Goal: Use online tool/utility: Utilize a website feature to perform a specific function

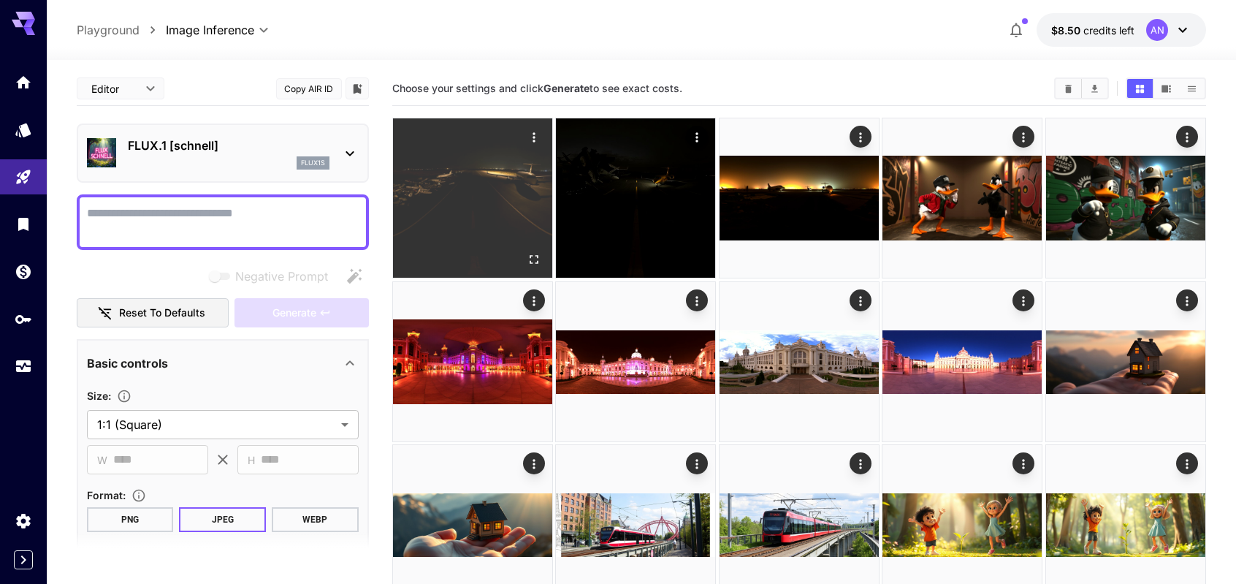
click at [472, 210] on img at bounding box center [472, 197] width 159 height 159
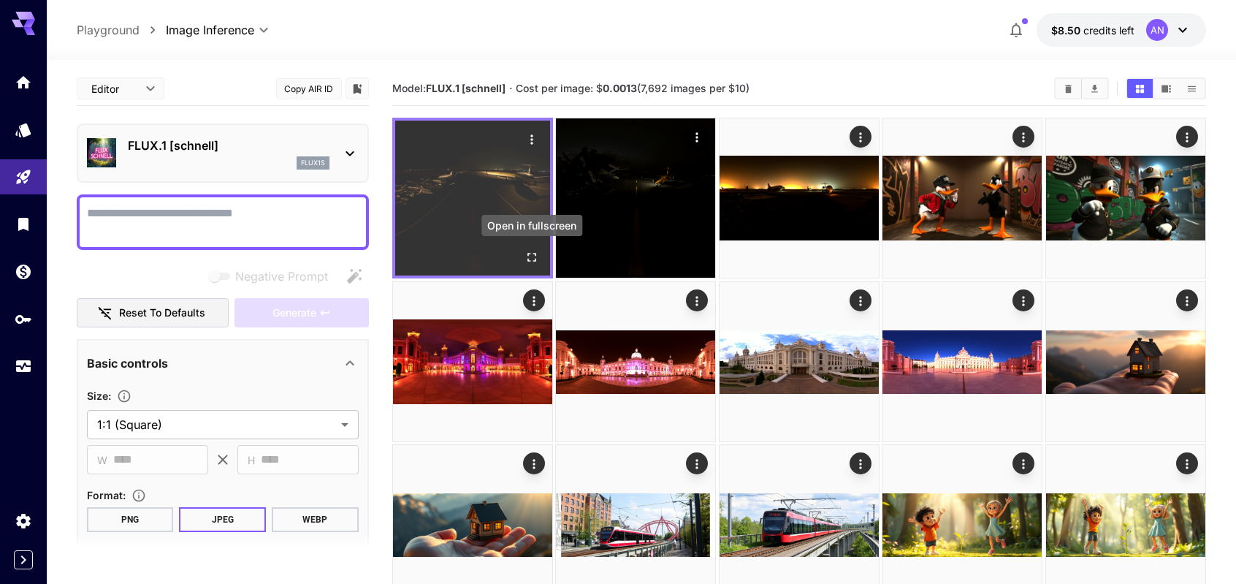
click at [538, 259] on icon "Open in fullscreen" at bounding box center [531, 257] width 15 height 15
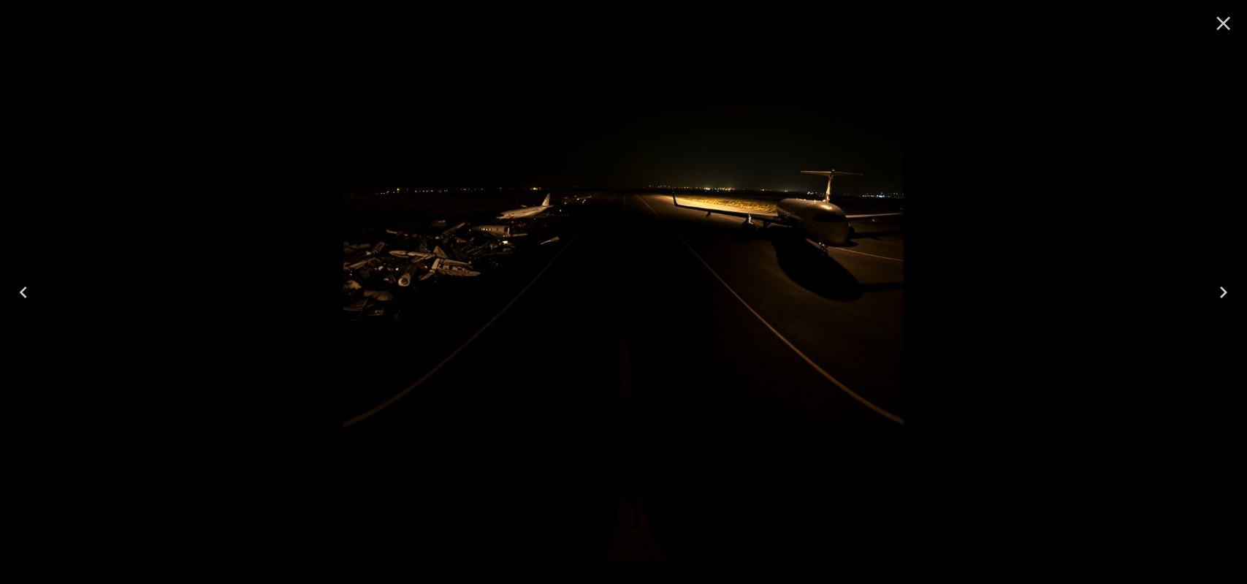
click at [1220, 26] on icon "Close" at bounding box center [1223, 23] width 23 height 23
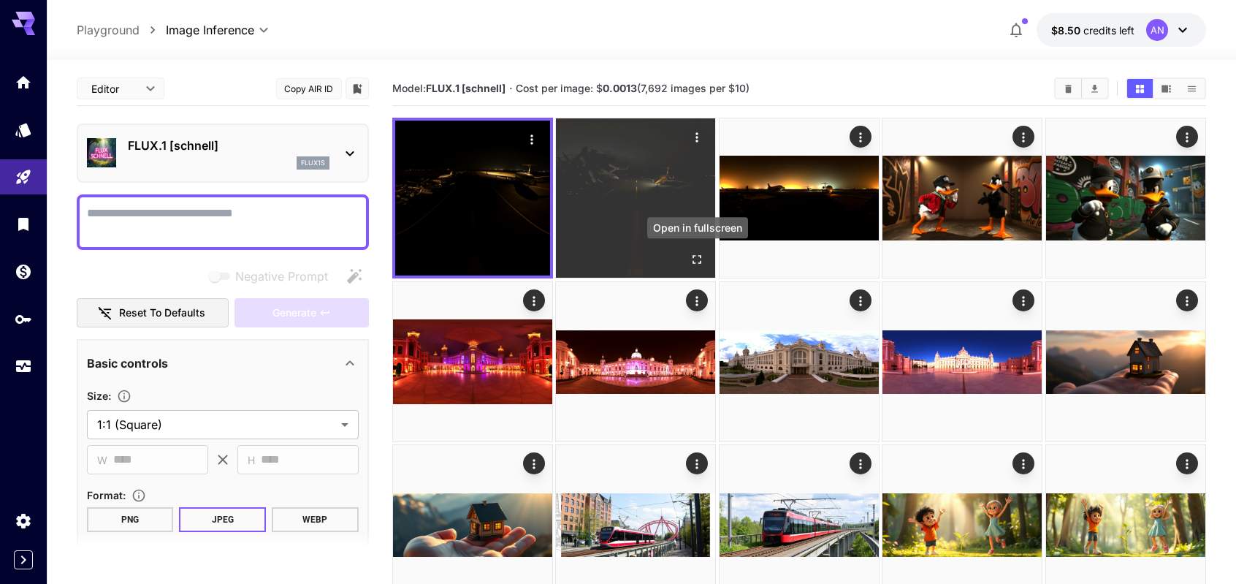
click at [698, 256] on icon "Open in fullscreen" at bounding box center [697, 260] width 9 height 9
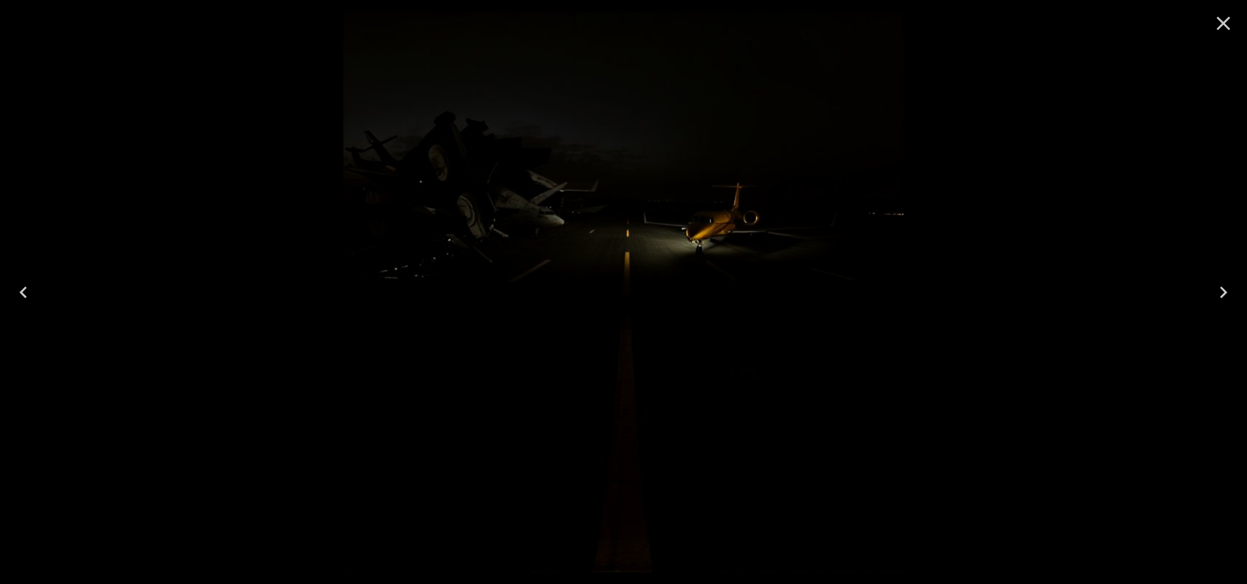
click at [1217, 26] on icon "Close" at bounding box center [1223, 23] width 23 height 23
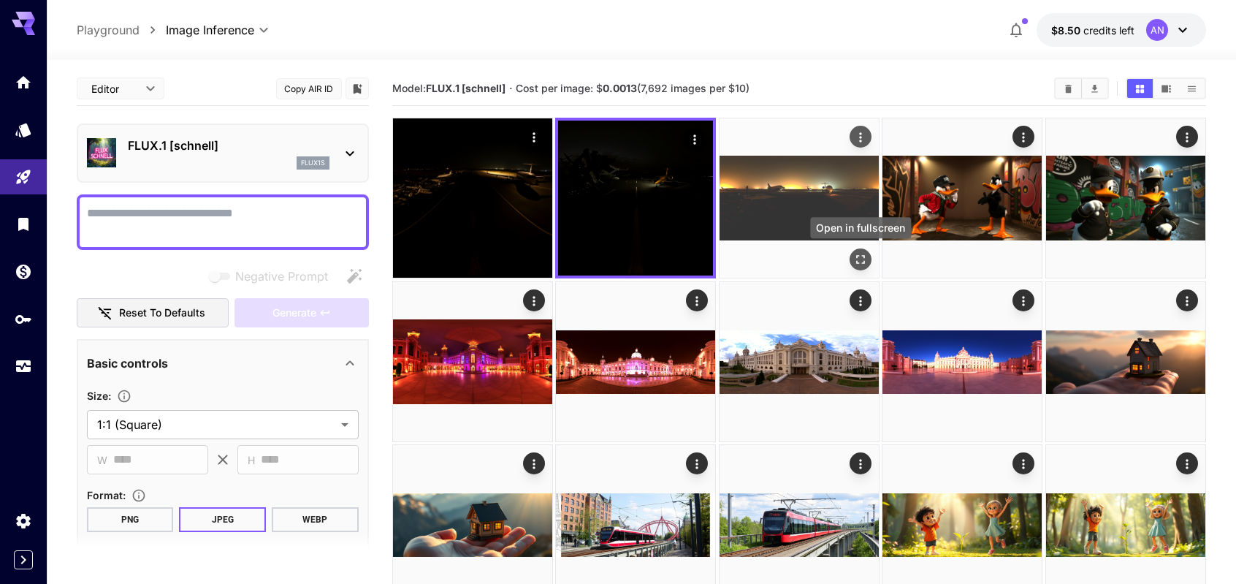
click at [854, 260] on icon "Open in fullscreen" at bounding box center [860, 259] width 15 height 15
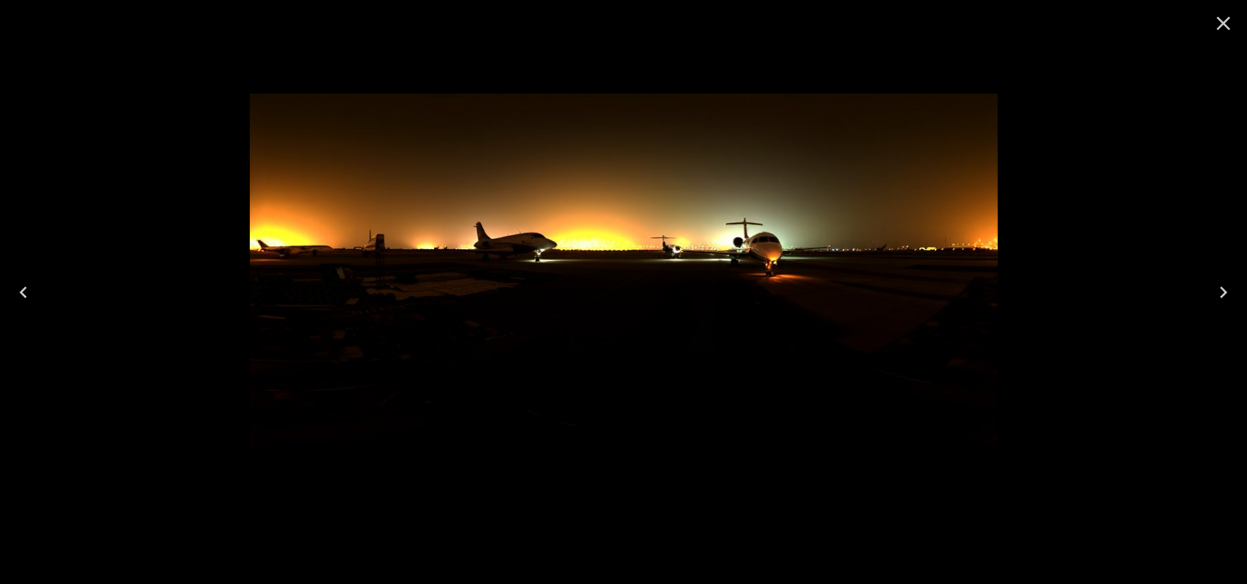
click at [1229, 21] on icon "Close" at bounding box center [1223, 23] width 23 height 23
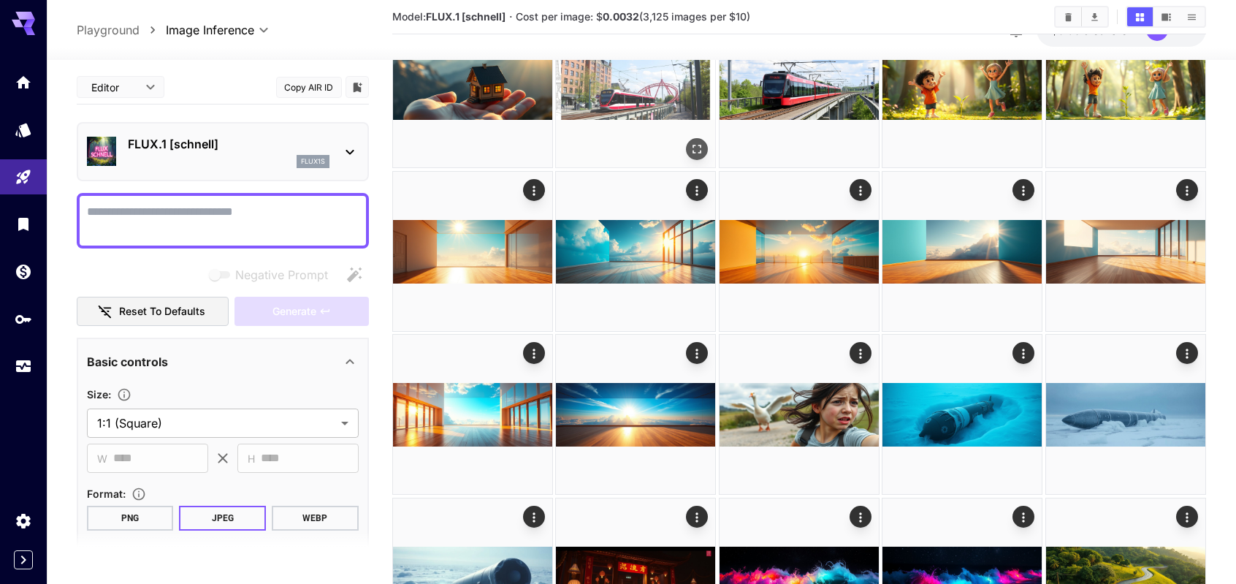
scroll to position [438, 0]
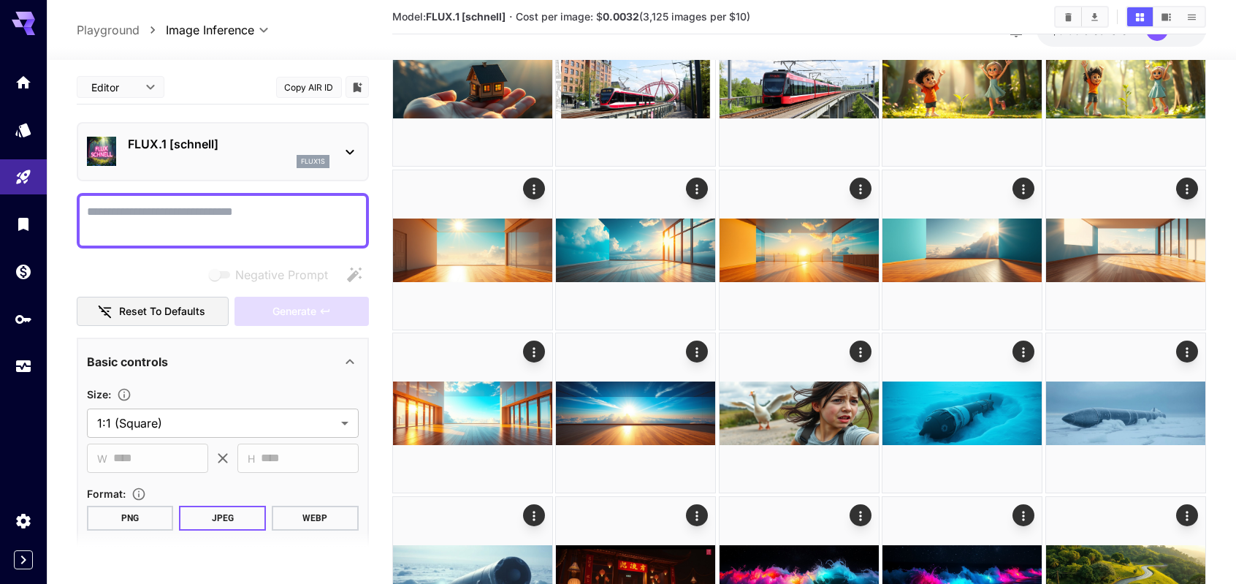
click at [245, 205] on textarea "Negative Prompt" at bounding box center [223, 220] width 272 height 35
paste textarea "**********"
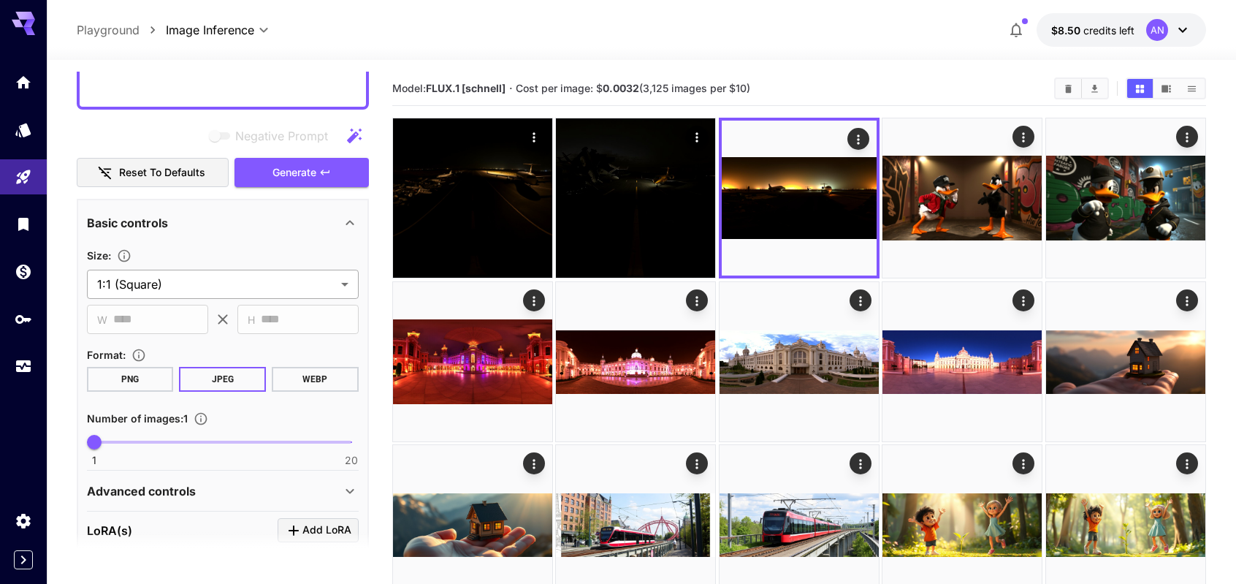
type textarea "**********"
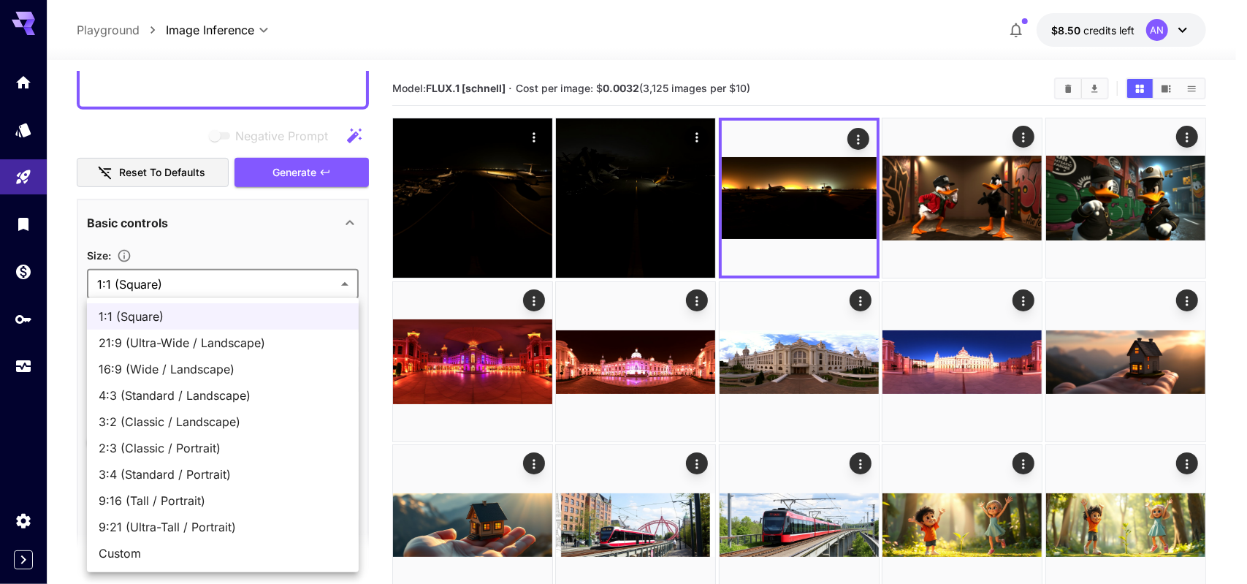
click at [199, 235] on div at bounding box center [623, 292] width 1247 height 584
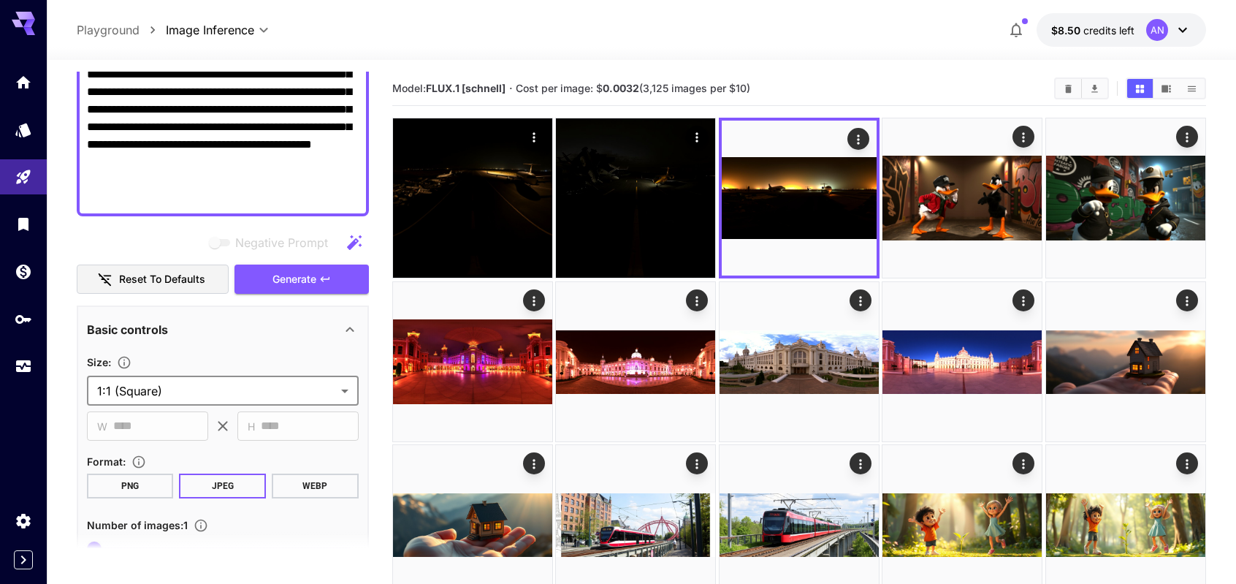
scroll to position [319, 0]
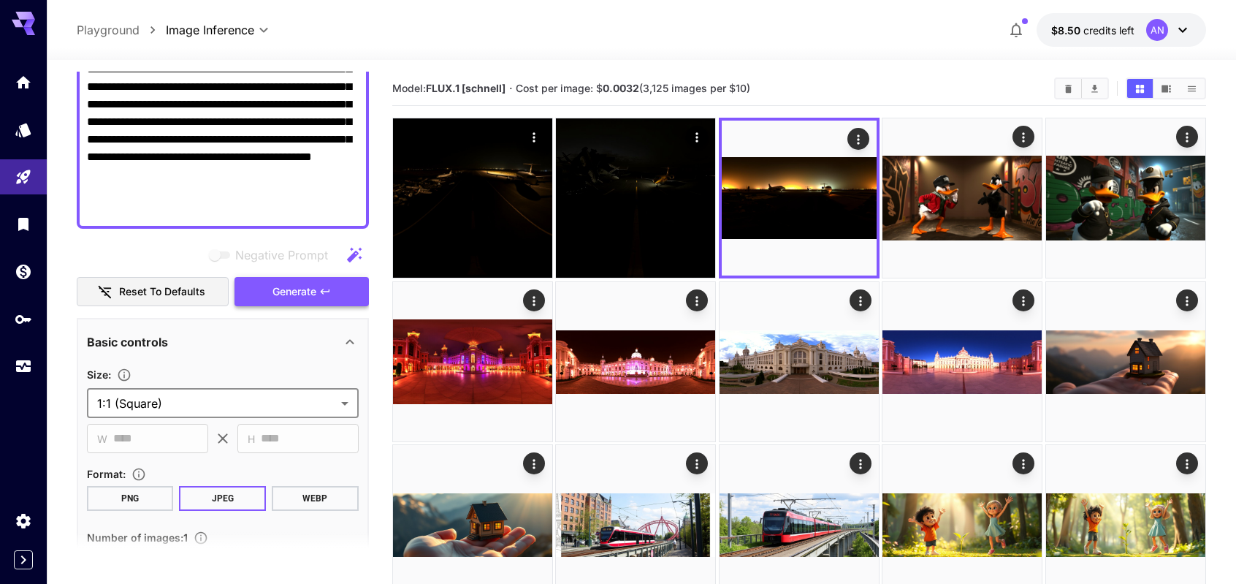
click at [308, 291] on span "Generate" at bounding box center [294, 292] width 44 height 18
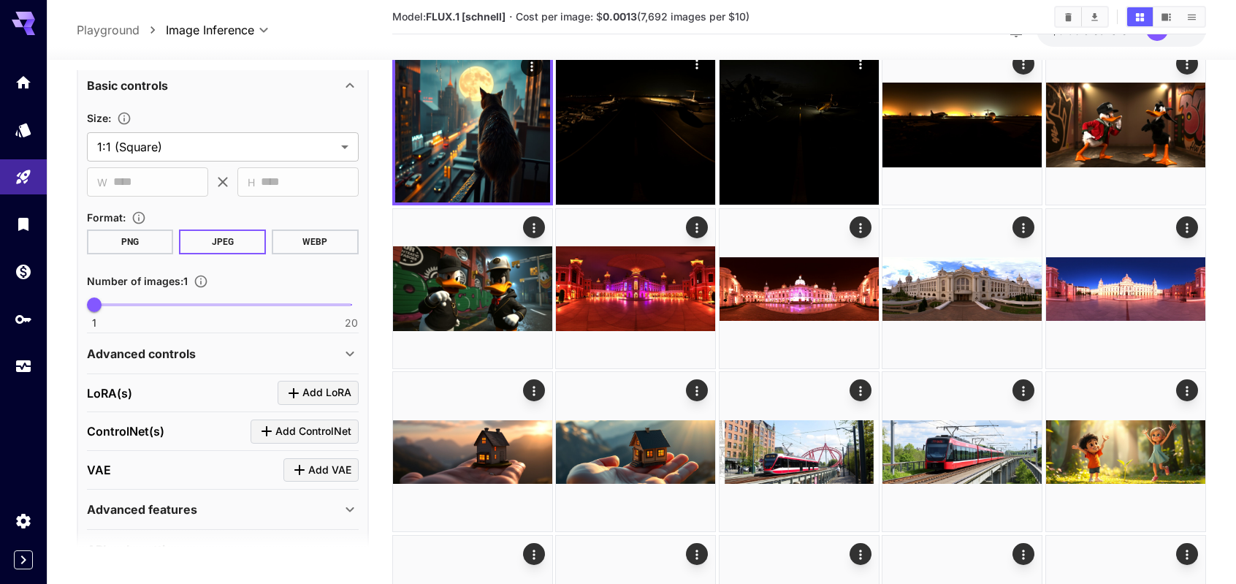
scroll to position [611, 0]
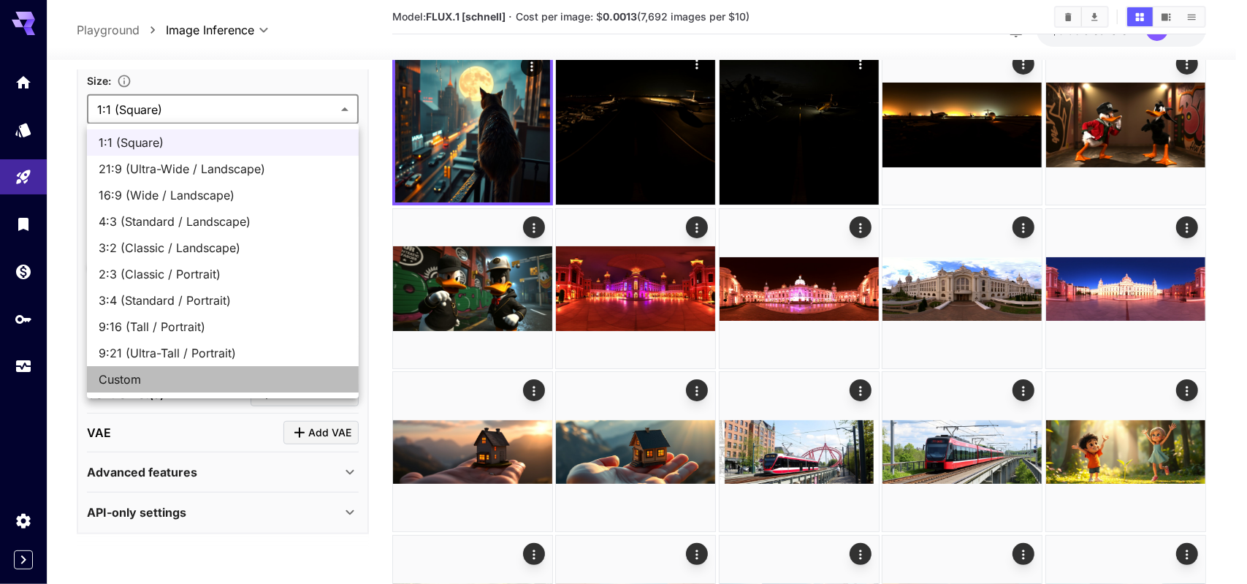
click at [193, 379] on span "Custom" at bounding box center [223, 379] width 248 height 18
type input "******"
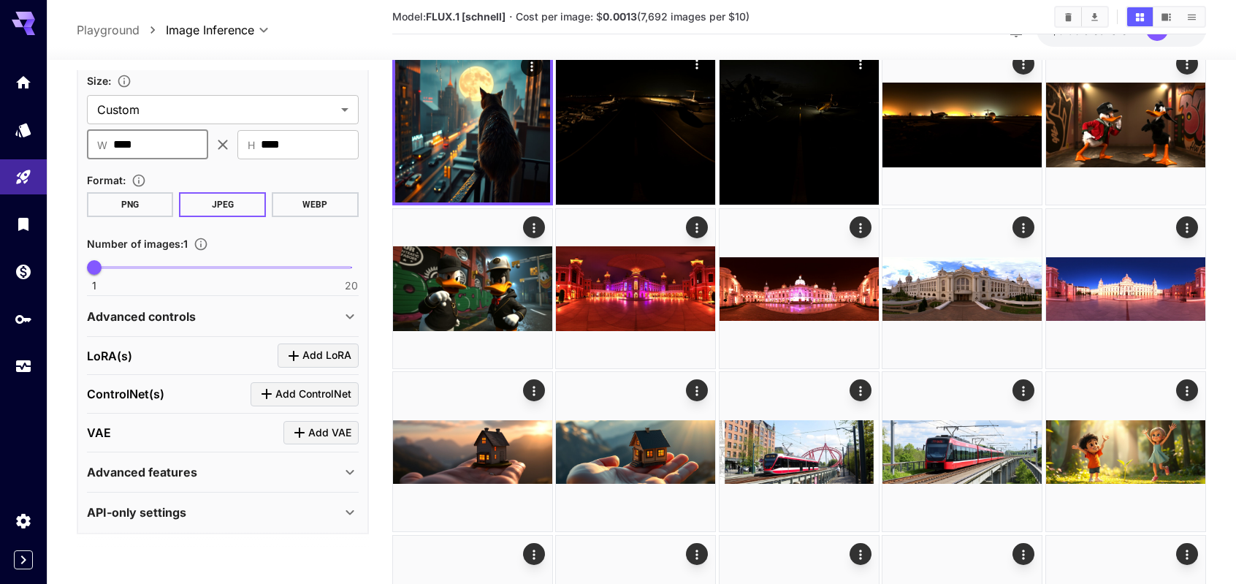
click at [191, 143] on input "****" at bounding box center [160, 144] width 95 height 29
drag, startPoint x: 154, startPoint y: 142, endPoint x: 123, endPoint y: 141, distance: 30.7
click at [123, 141] on input "****" at bounding box center [160, 144] width 95 height 29
type input "****"
click at [297, 145] on input "****" at bounding box center [310, 144] width 98 height 29
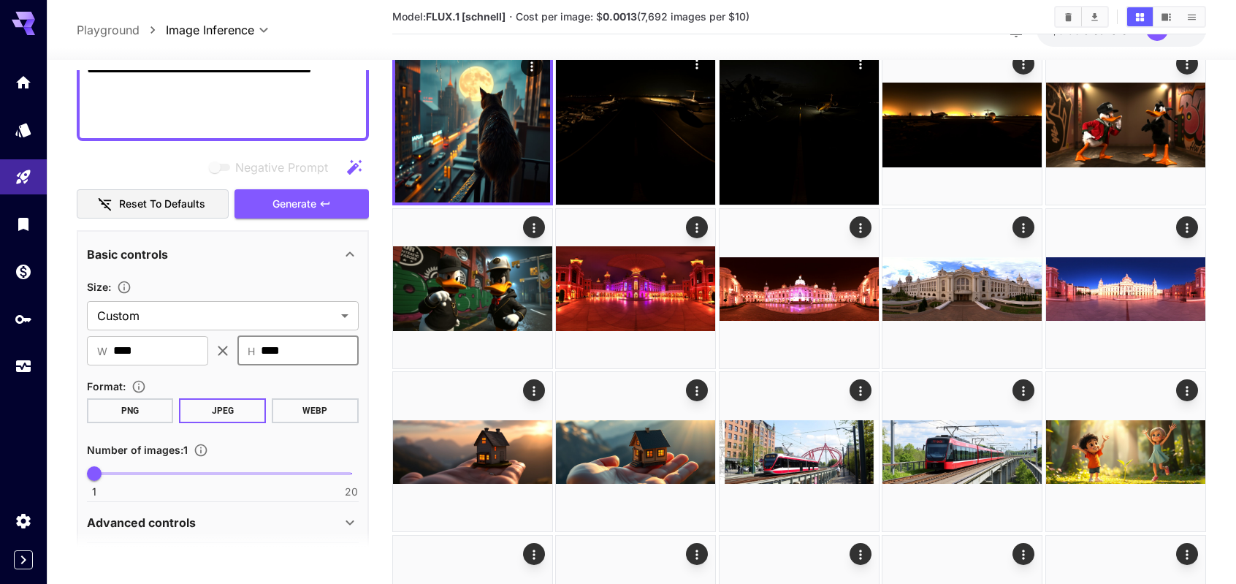
scroll to position [392, 0]
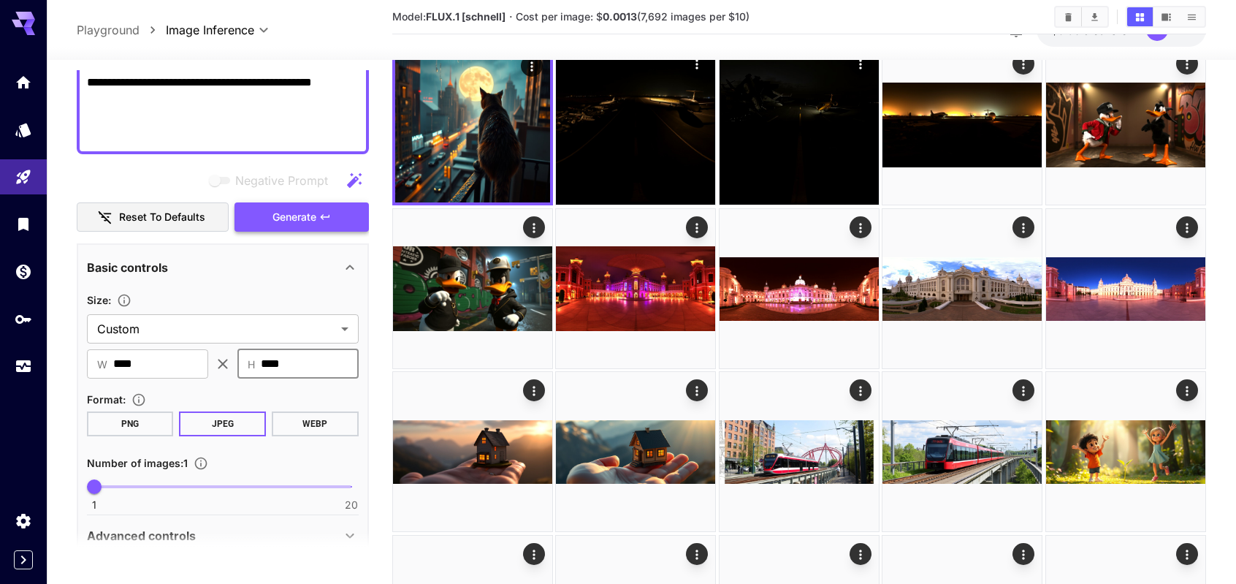
click at [297, 215] on span "Generate" at bounding box center [294, 217] width 44 height 18
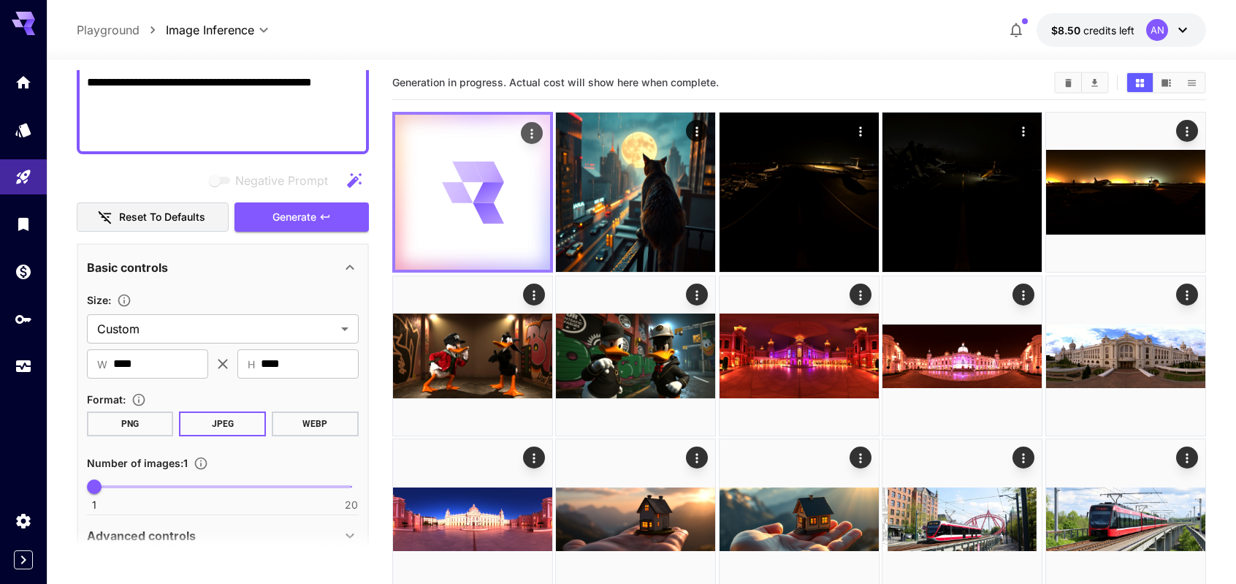
scroll to position [0, 0]
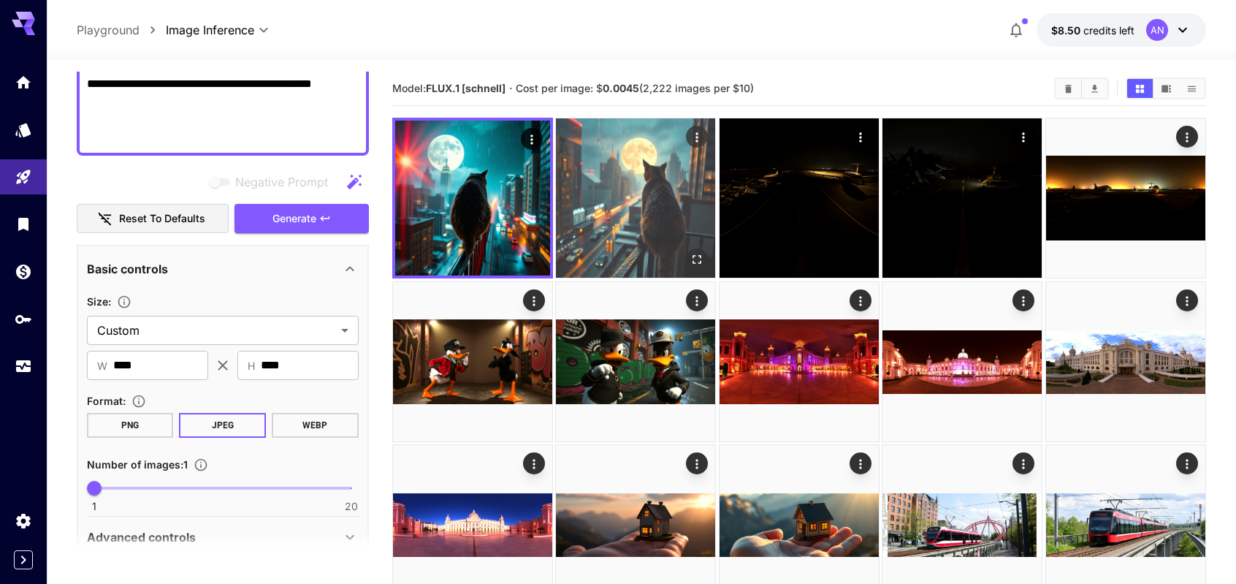
click at [609, 202] on img at bounding box center [635, 197] width 159 height 159
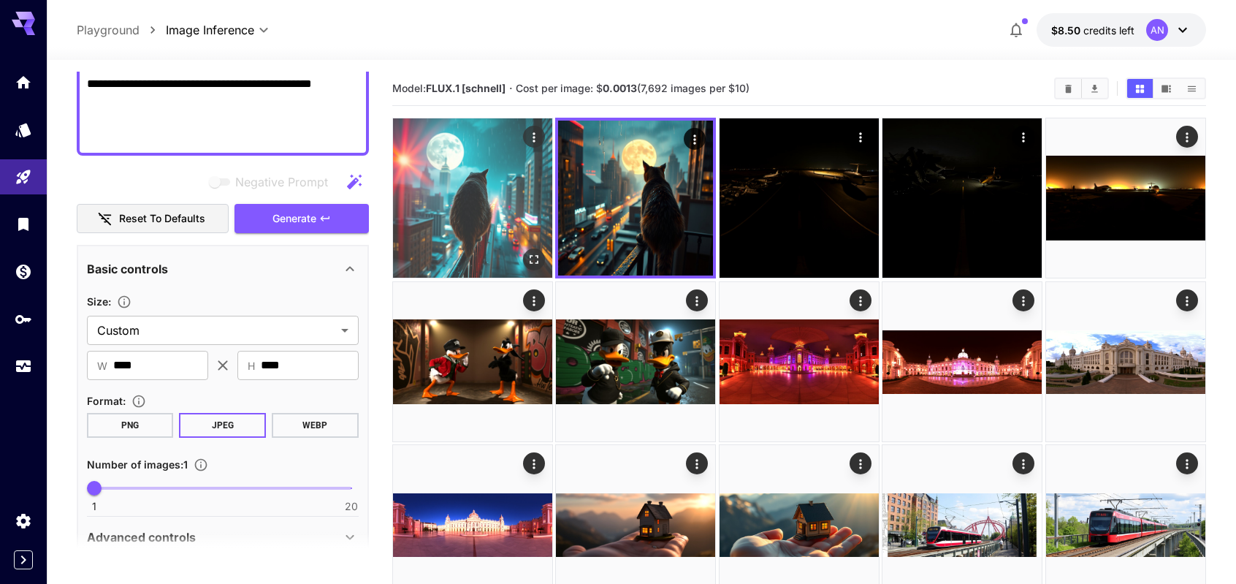
click at [500, 203] on img at bounding box center [472, 197] width 159 height 159
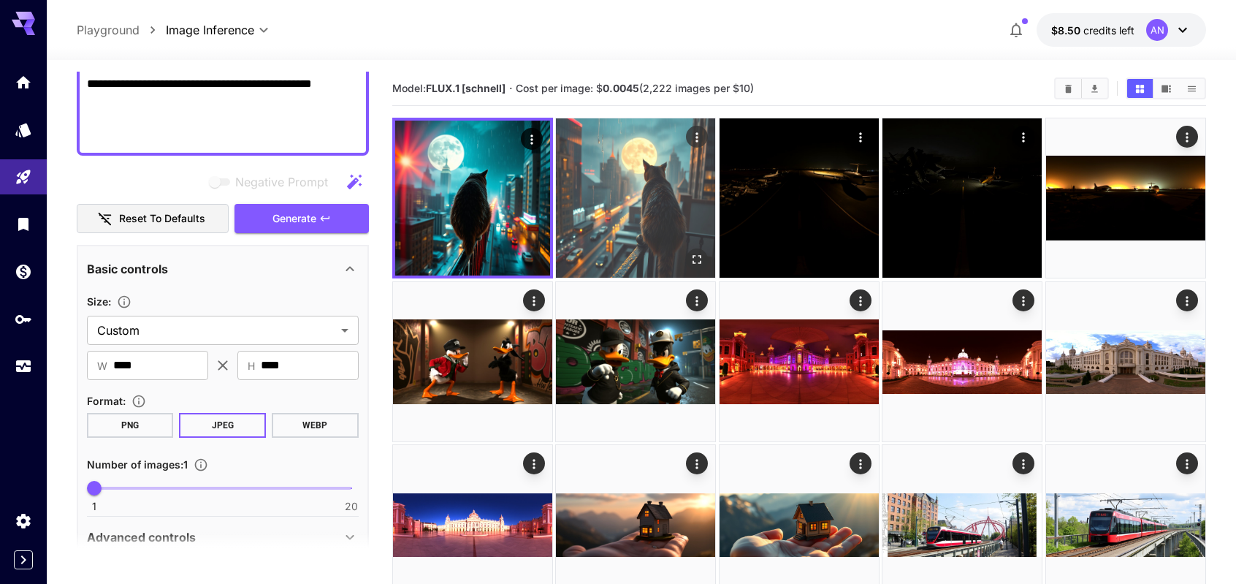
click at [605, 202] on img at bounding box center [635, 197] width 159 height 159
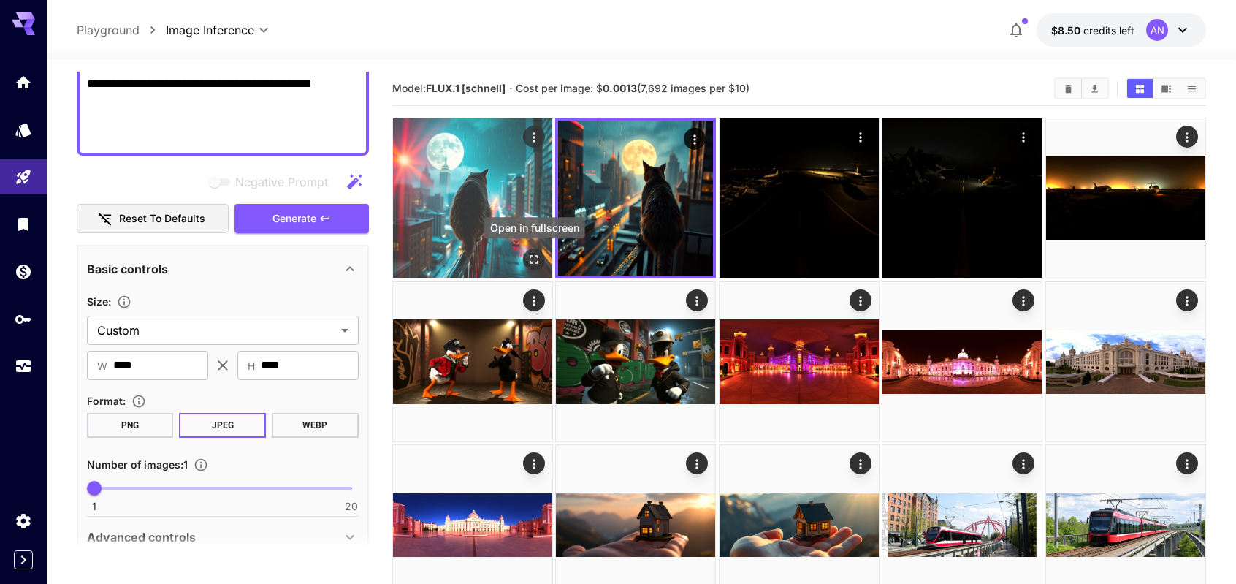
click at [532, 253] on icon "Open in fullscreen" at bounding box center [534, 259] width 15 height 15
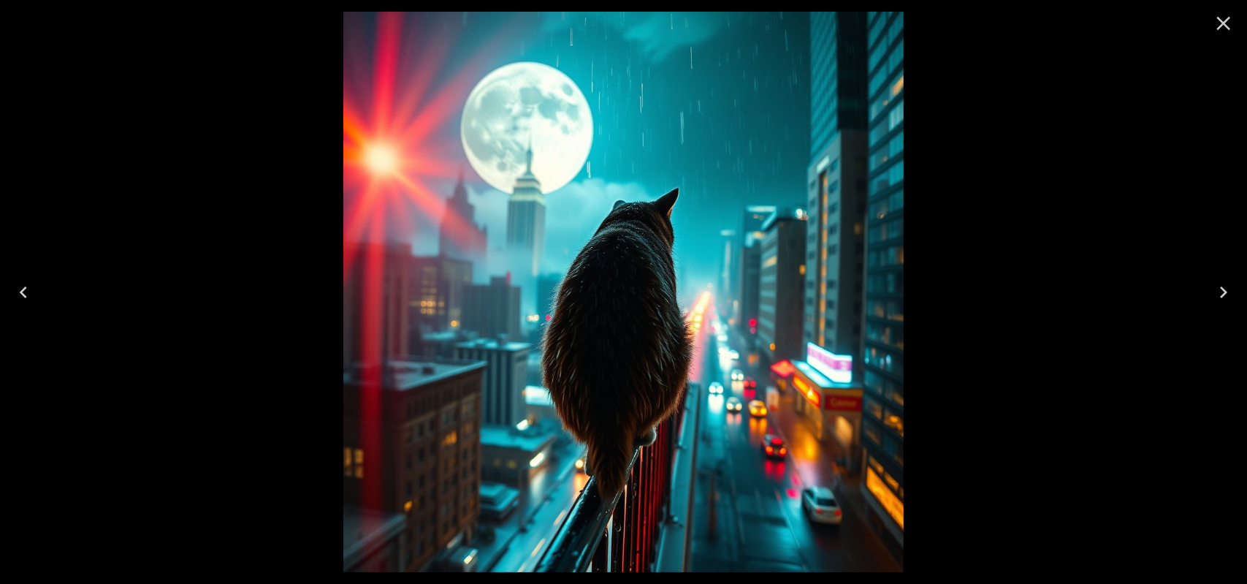
click at [1223, 291] on icon "Next" at bounding box center [1223, 291] width 23 height 23
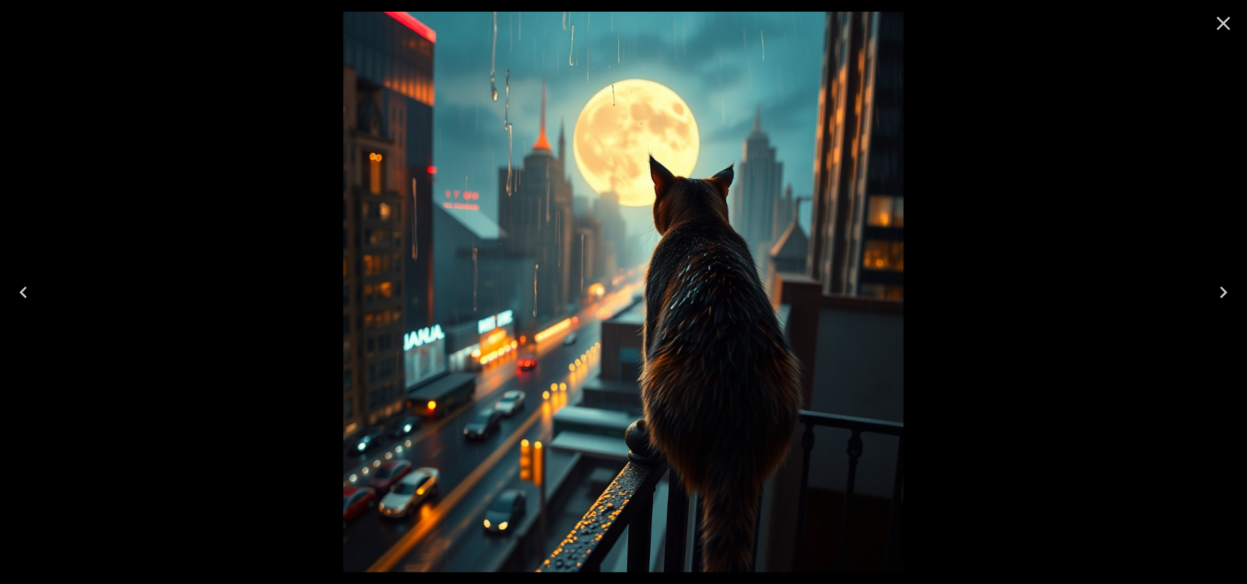
click at [25, 289] on icon "Previous" at bounding box center [23, 291] width 23 height 23
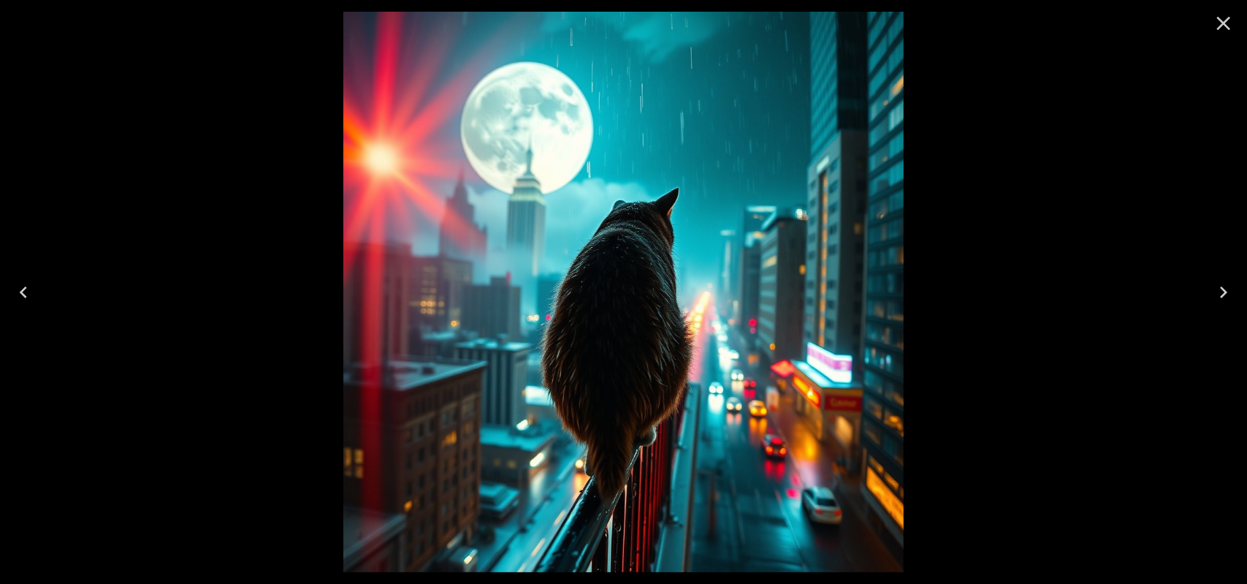
click at [1221, 14] on icon "Close" at bounding box center [1223, 23] width 23 height 23
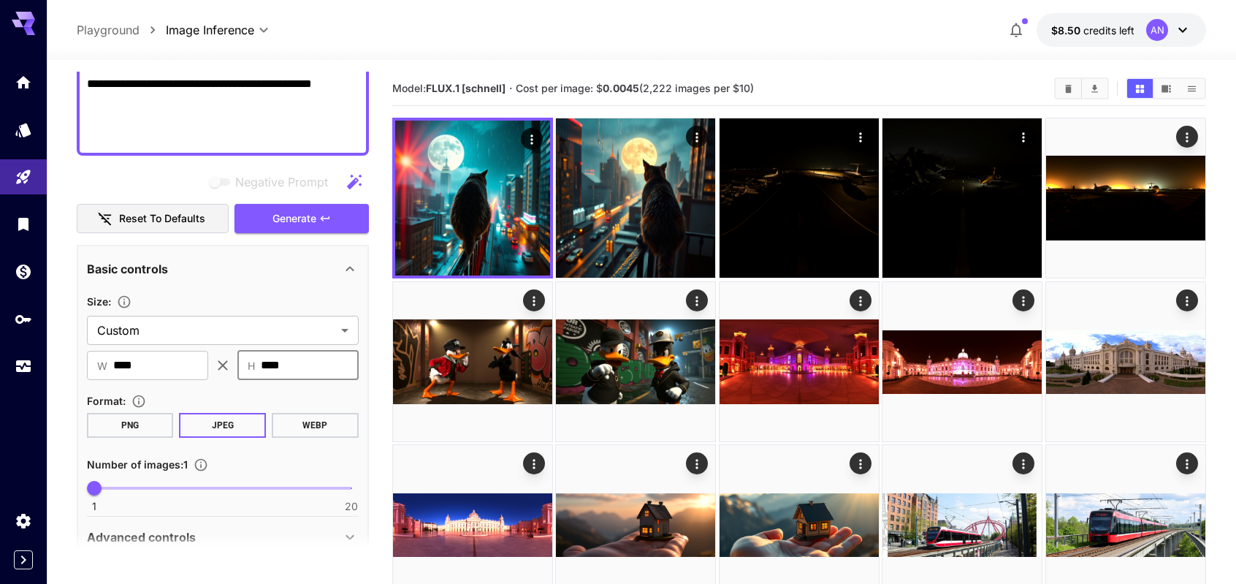
click at [304, 362] on input "****" at bounding box center [310, 365] width 98 height 29
type input "****"
click at [291, 217] on span "Generate" at bounding box center [294, 219] width 44 height 18
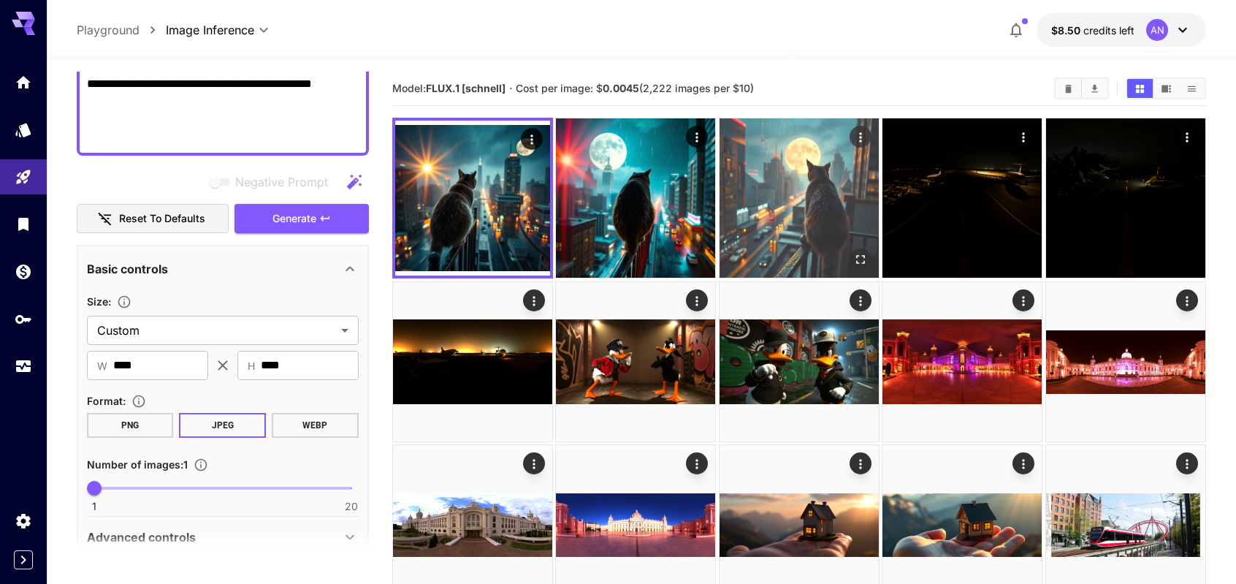
click at [776, 213] on img at bounding box center [798, 197] width 159 height 159
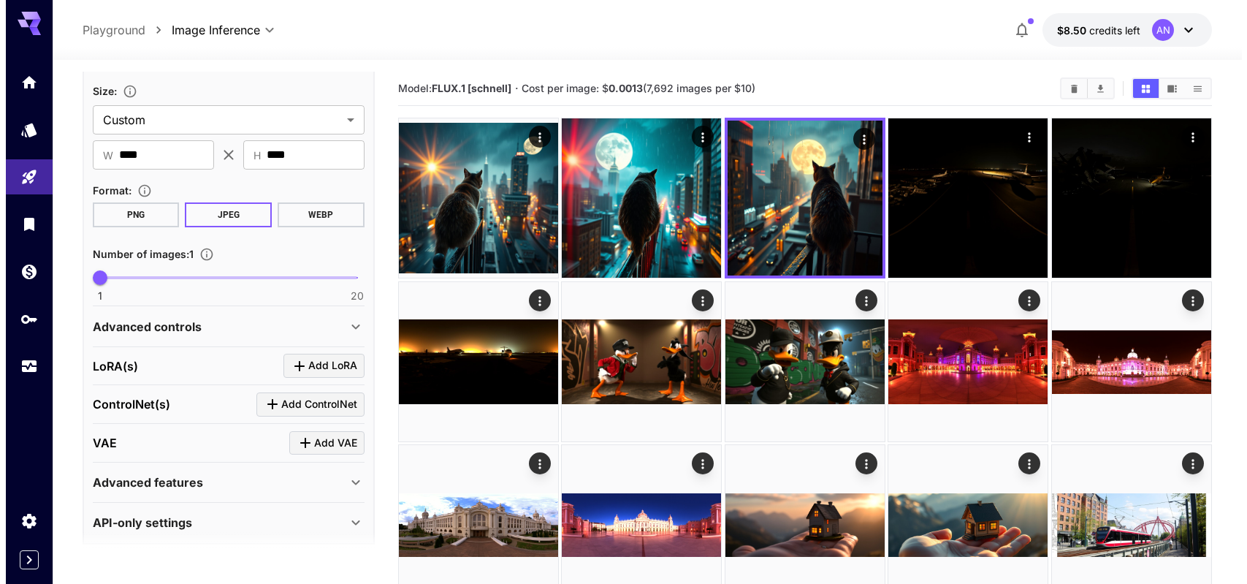
scroll to position [611, 0]
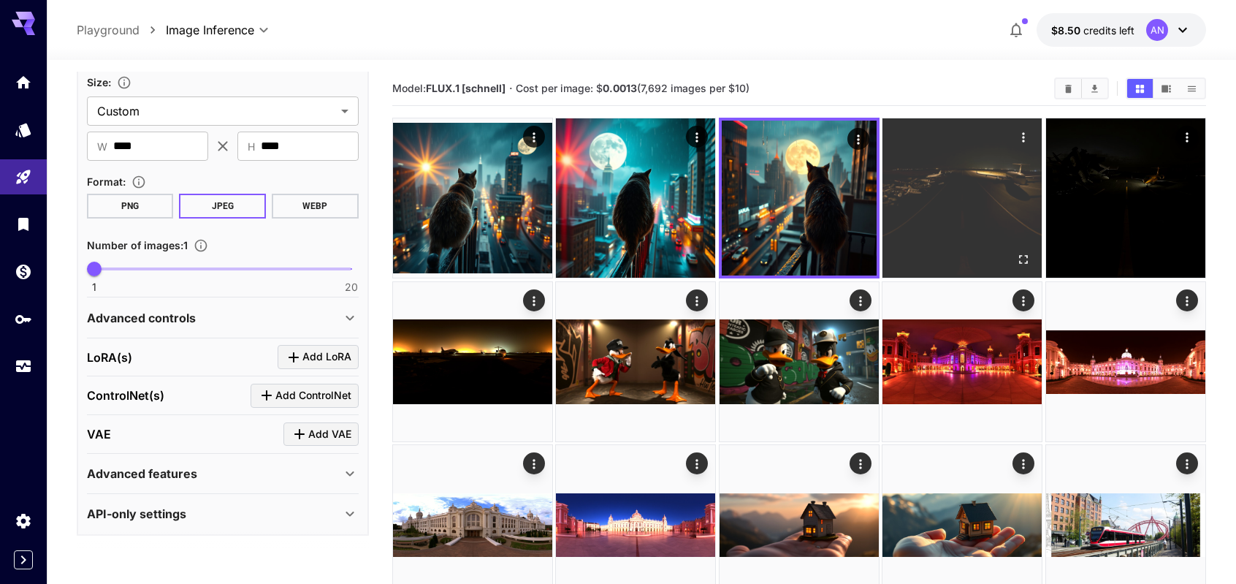
click at [947, 250] on img at bounding box center [961, 197] width 159 height 159
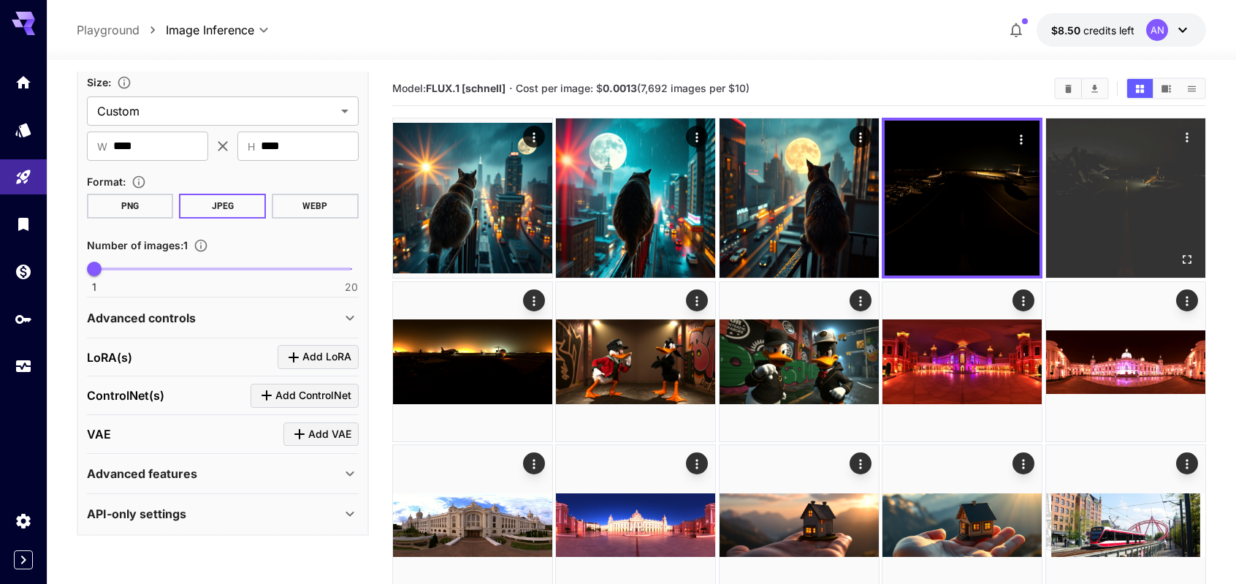
click at [1123, 217] on img at bounding box center [1125, 197] width 159 height 159
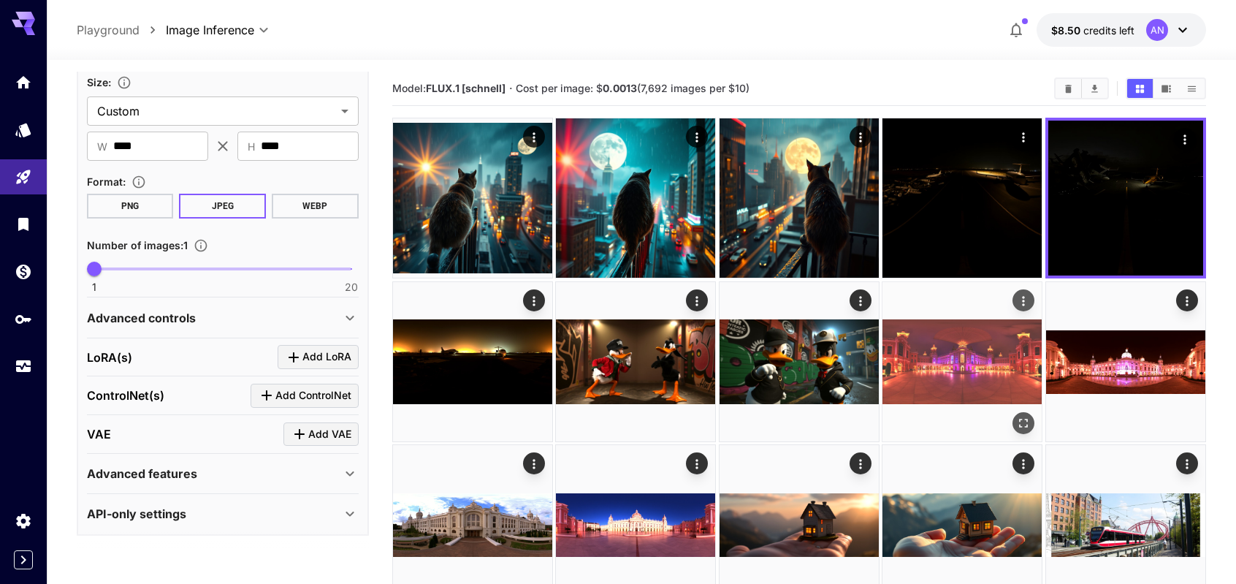
click at [931, 344] on img at bounding box center [961, 361] width 159 height 159
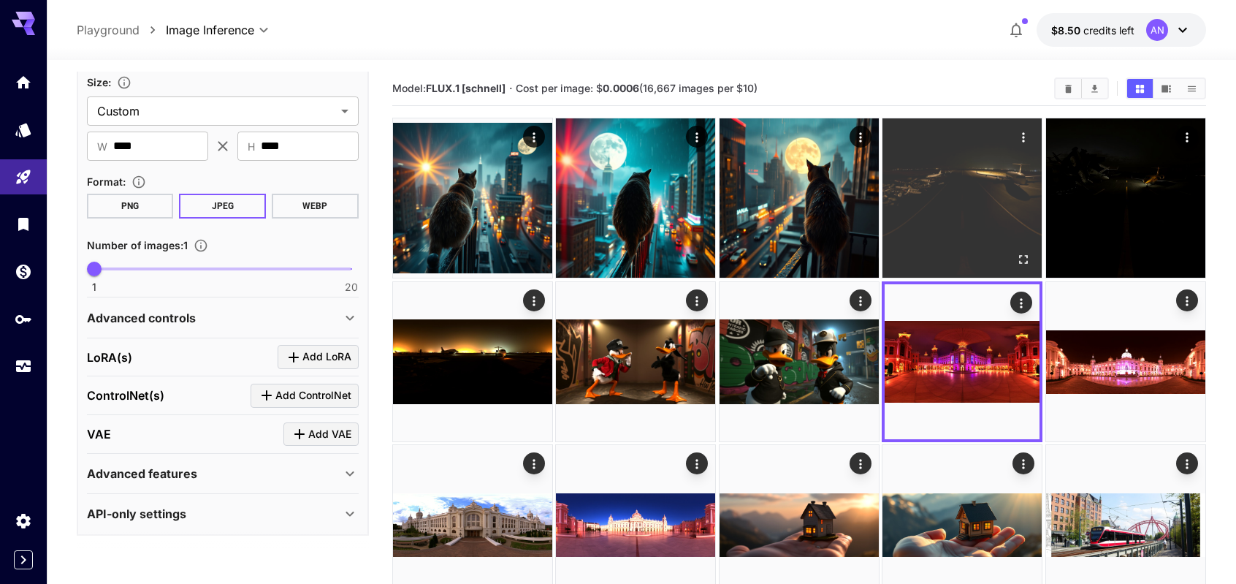
click at [979, 195] on img at bounding box center [961, 197] width 159 height 159
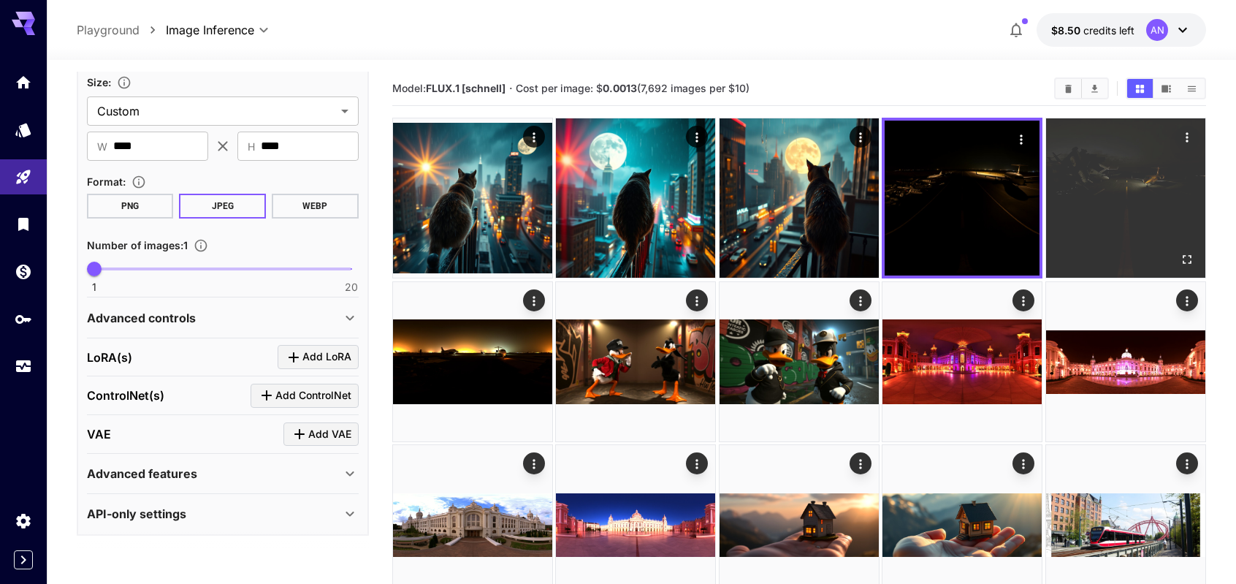
click at [1103, 196] on img at bounding box center [1125, 197] width 159 height 159
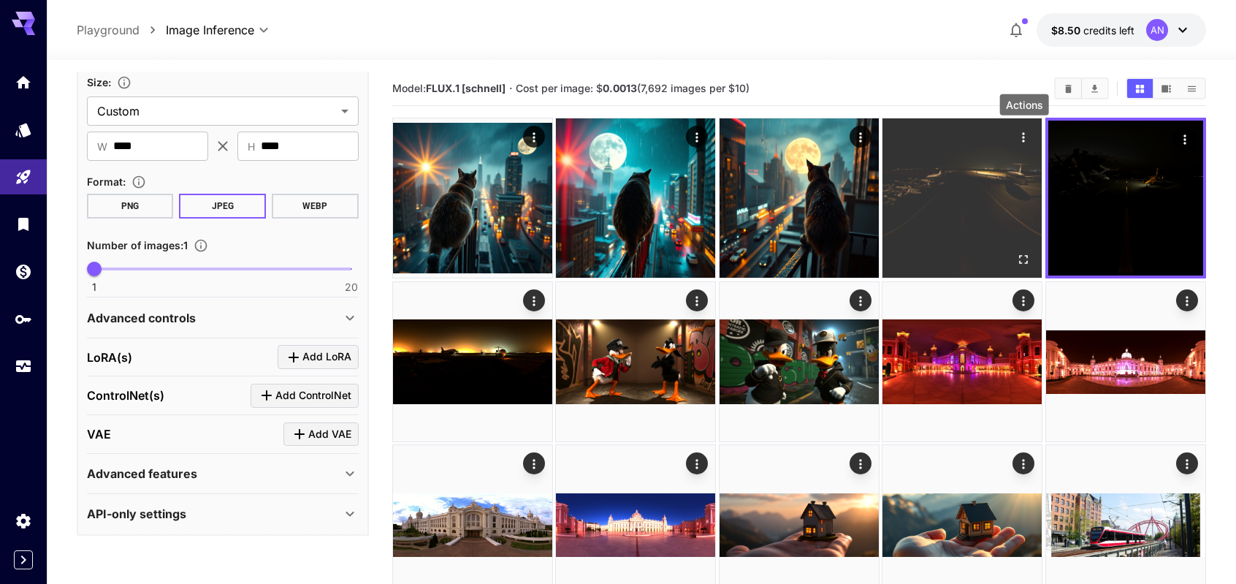
click at [1024, 137] on icon "Actions" at bounding box center [1024, 136] width 2 height 9
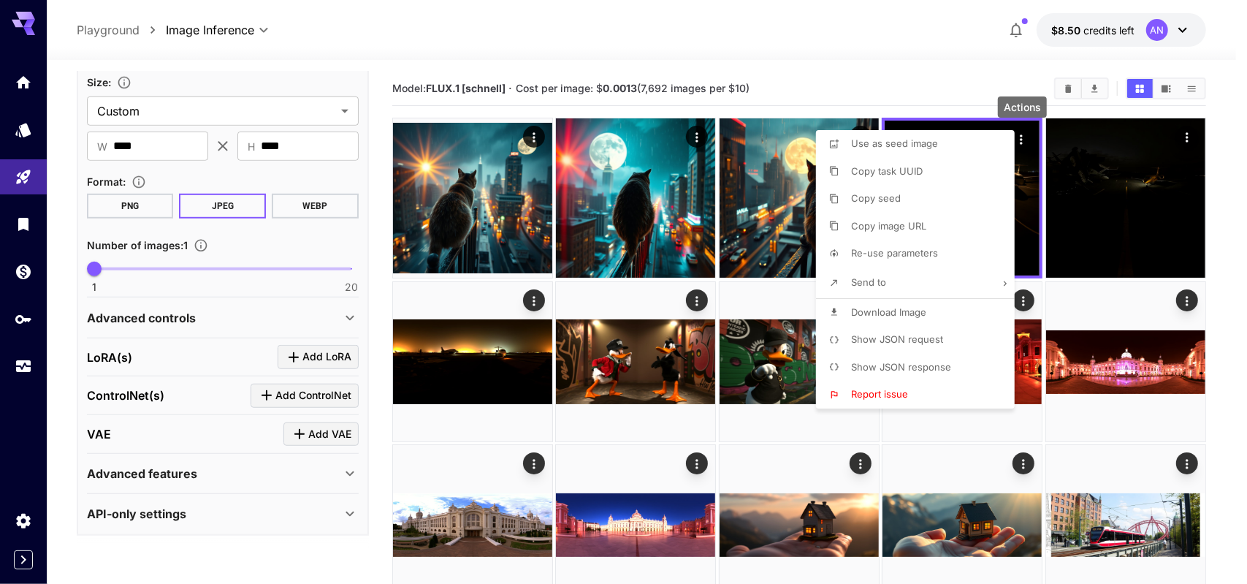
click at [913, 335] on span "Show JSON request" at bounding box center [897, 339] width 92 height 12
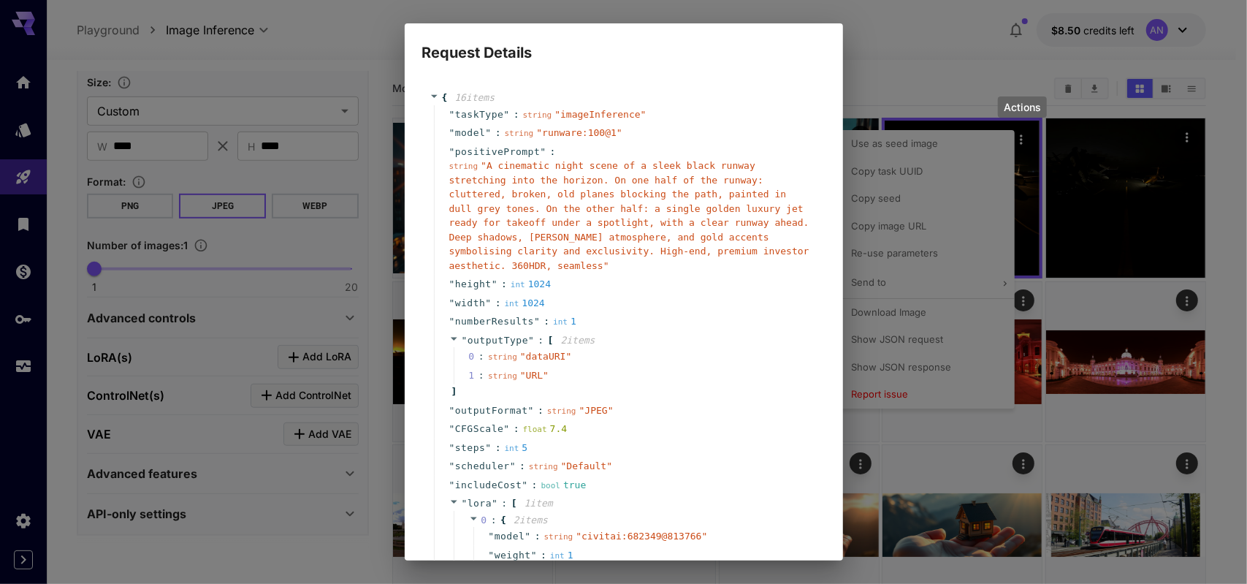
click at [958, 75] on div "Request Details { 16 item s " taskType " : string " imageInference " " model " …" at bounding box center [623, 292] width 1247 height 584
click at [869, 481] on div "Request Details { 16 item s " taskType " : string " imageInference " " model " …" at bounding box center [623, 292] width 1247 height 584
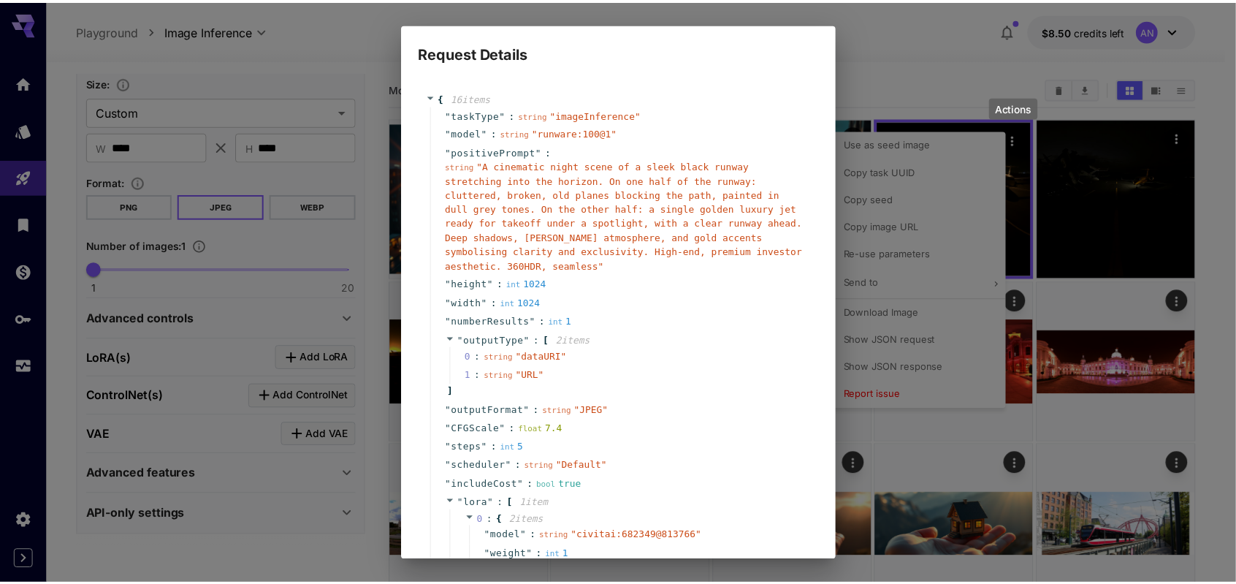
scroll to position [180, 0]
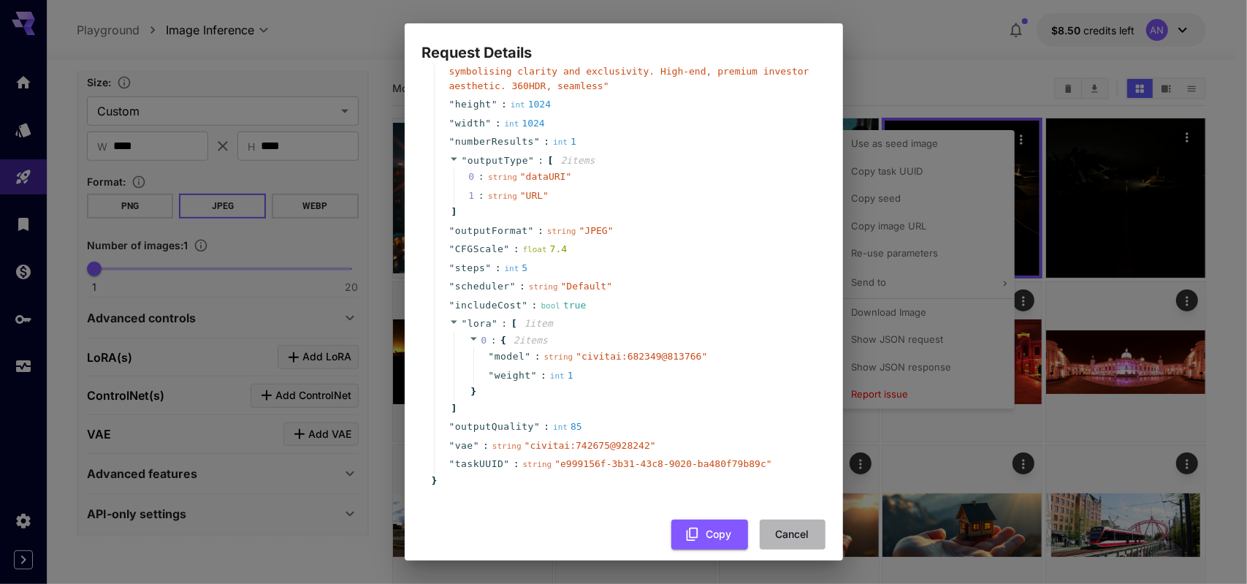
click at [774, 519] on button "Cancel" at bounding box center [793, 534] width 66 height 30
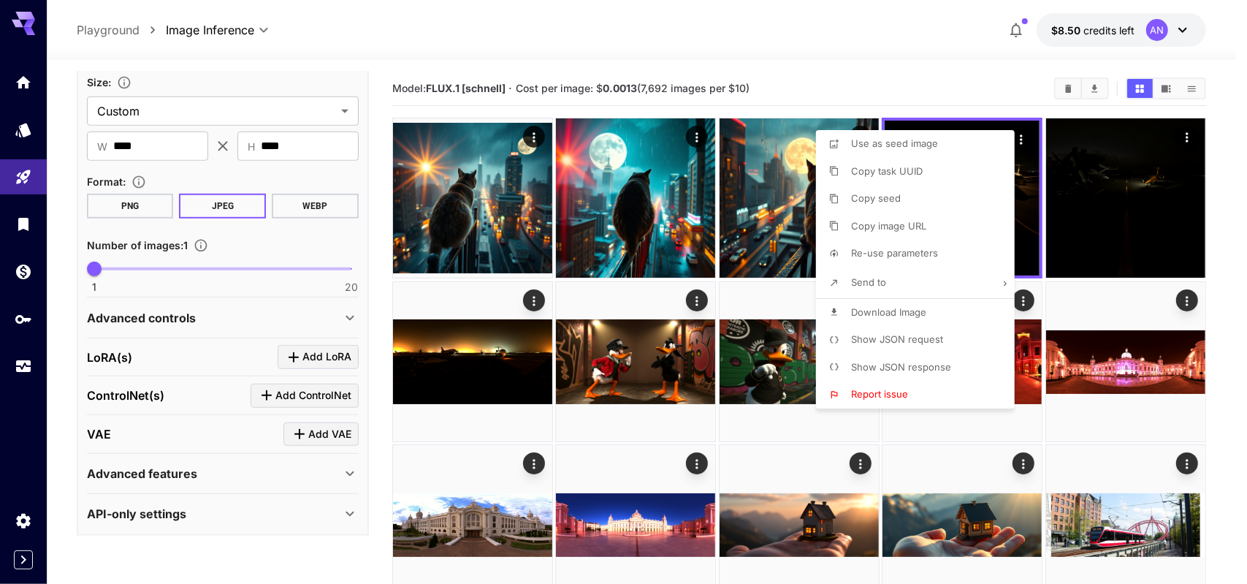
click at [1033, 348] on div at bounding box center [623, 292] width 1247 height 584
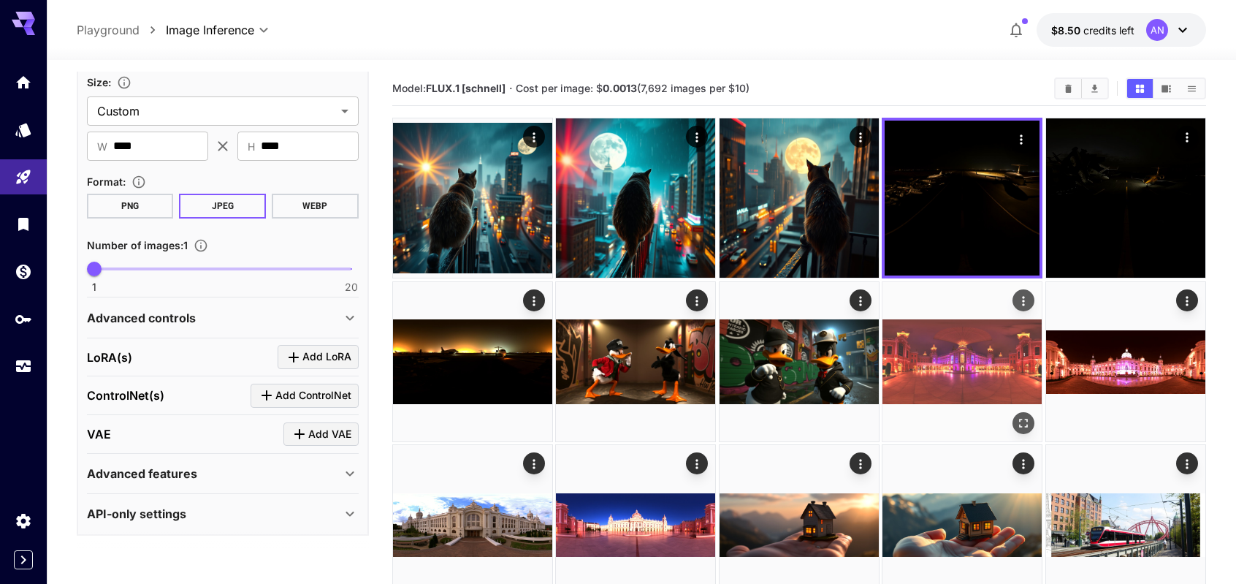
click at [1007, 351] on img at bounding box center [961, 361] width 159 height 159
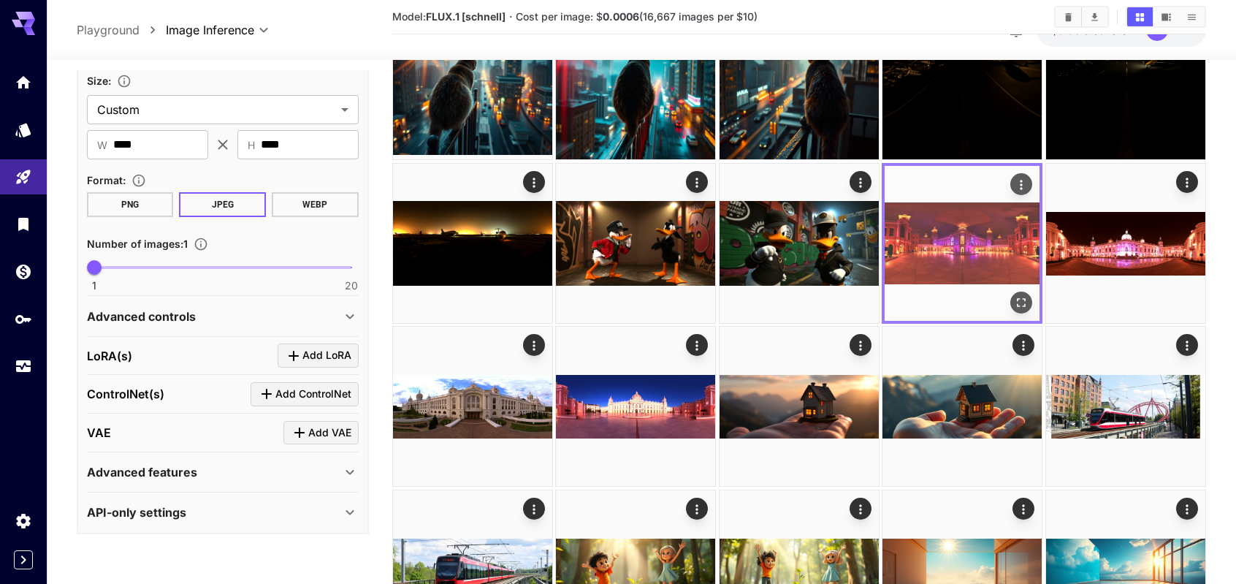
scroll to position [146, 0]
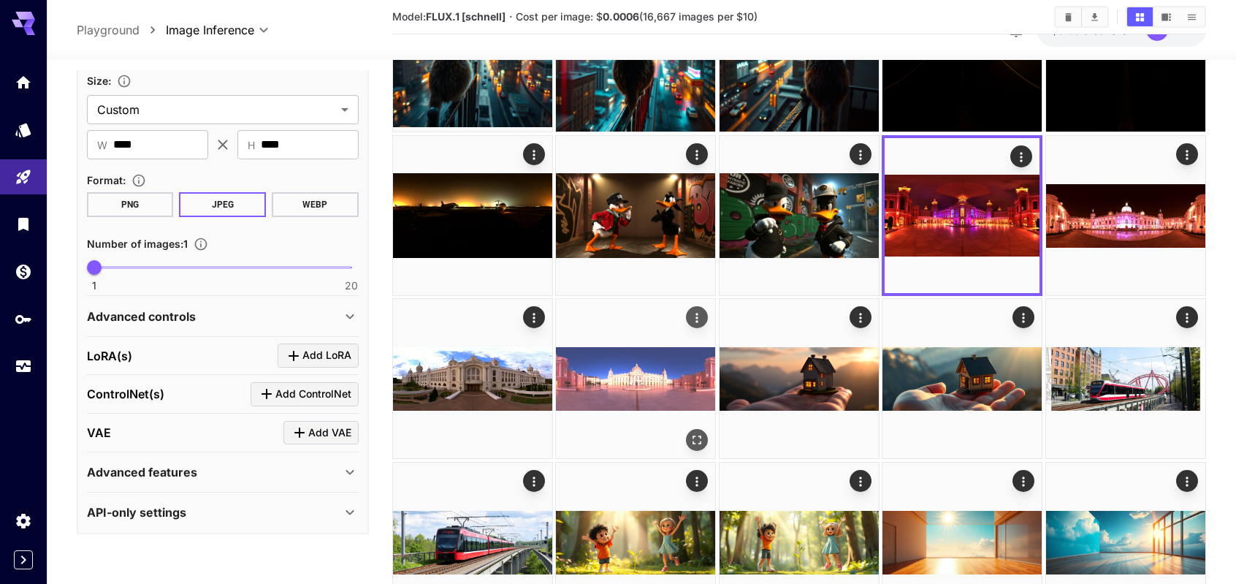
click at [653, 389] on img at bounding box center [635, 378] width 159 height 159
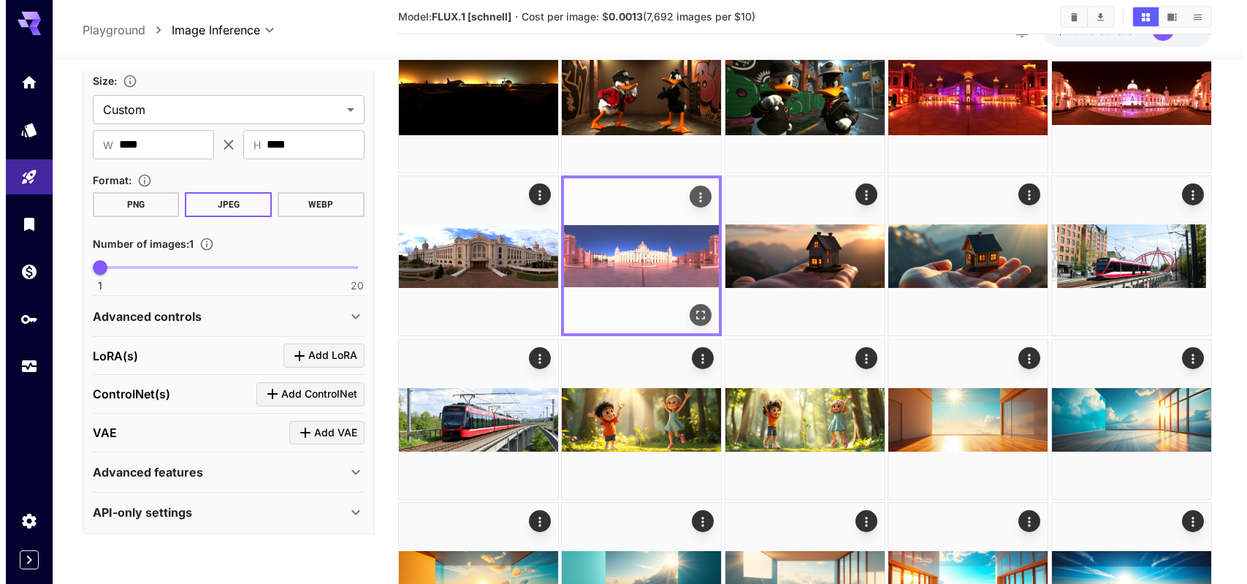
scroll to position [292, 0]
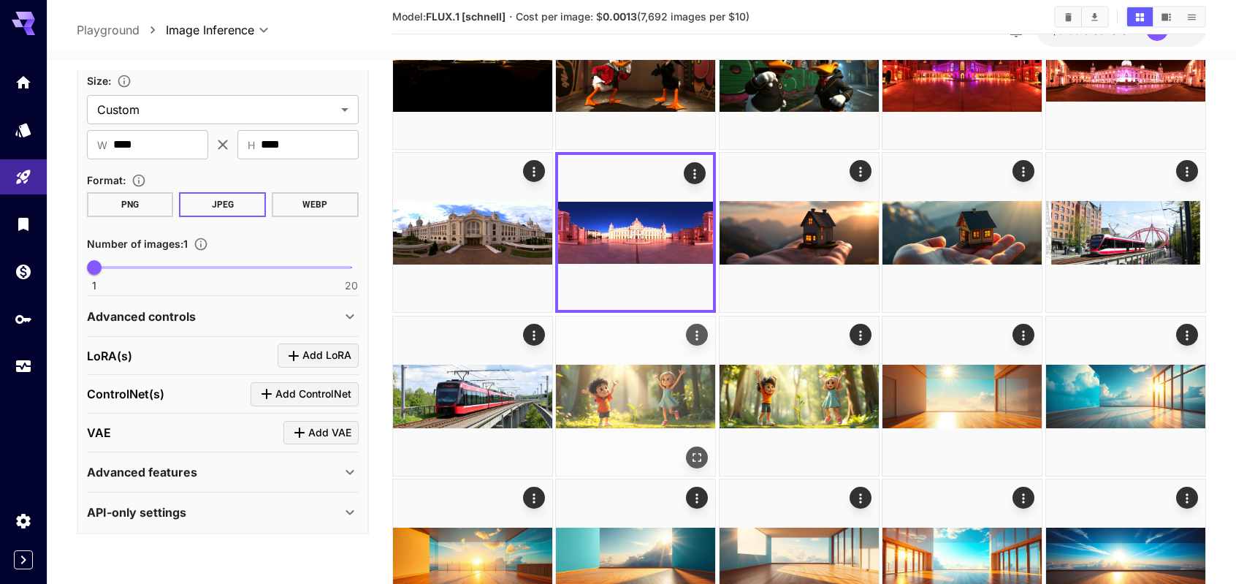
click at [641, 378] on img at bounding box center [635, 395] width 159 height 159
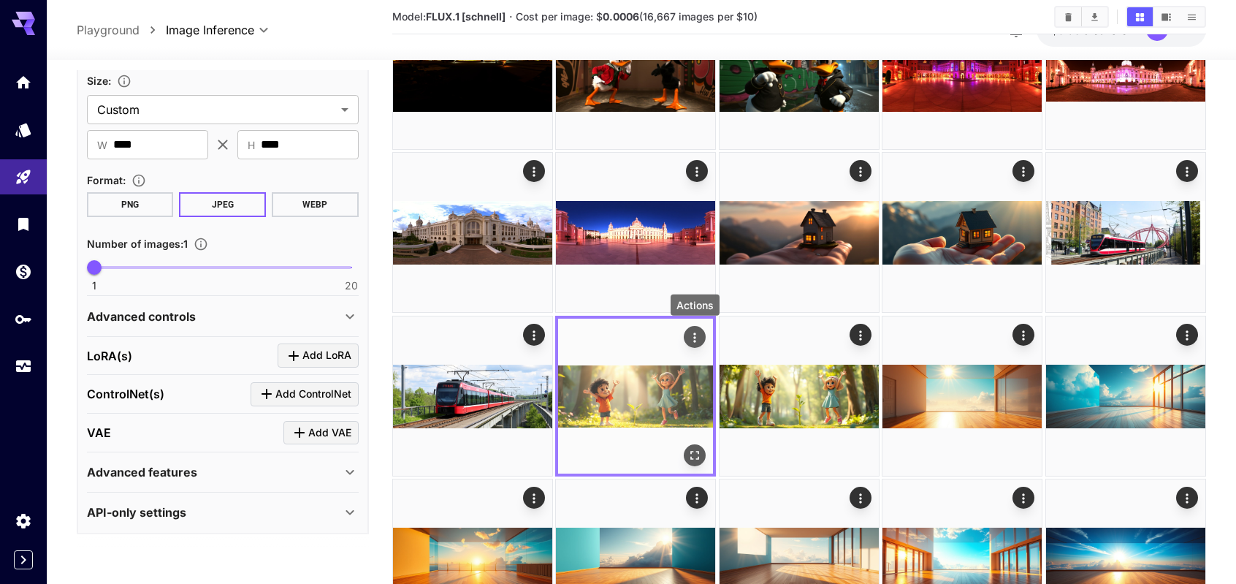
click at [694, 335] on icon "Actions" at bounding box center [695, 336] width 15 height 15
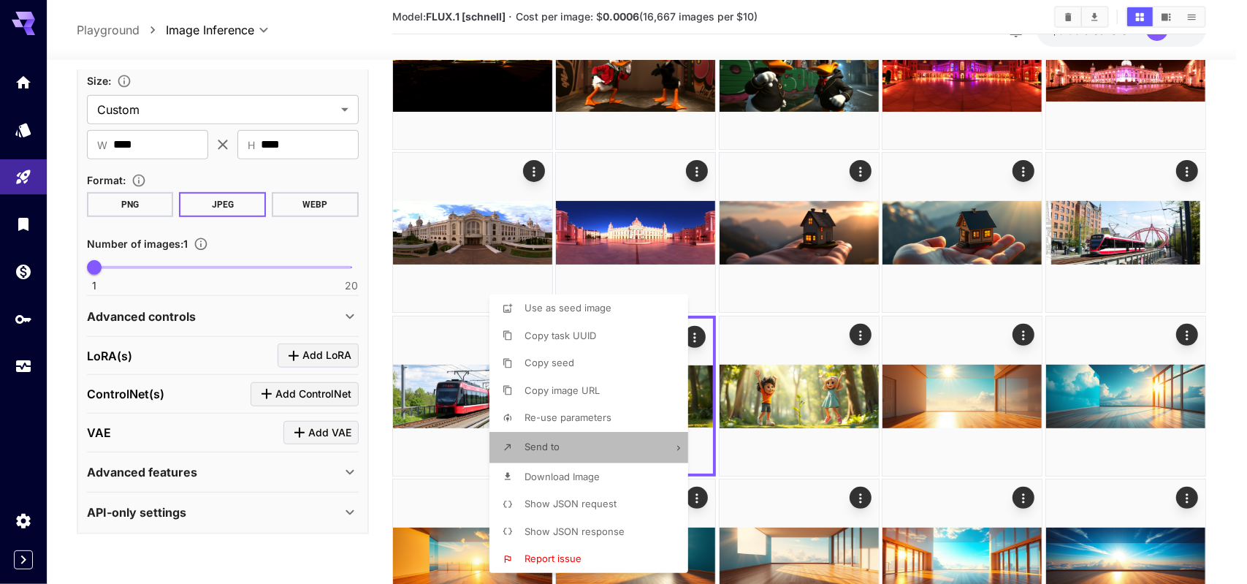
click at [612, 455] on li "Send to" at bounding box center [592, 447] width 207 height 31
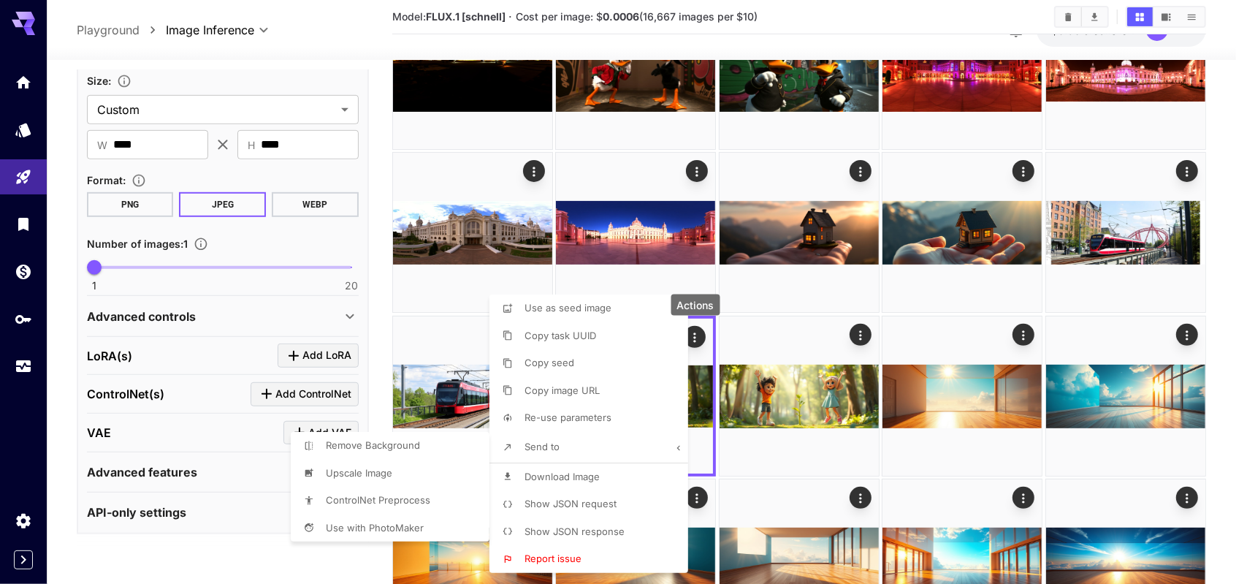
click at [524, 313] on span "Remove Background" at bounding box center [567, 308] width 87 height 12
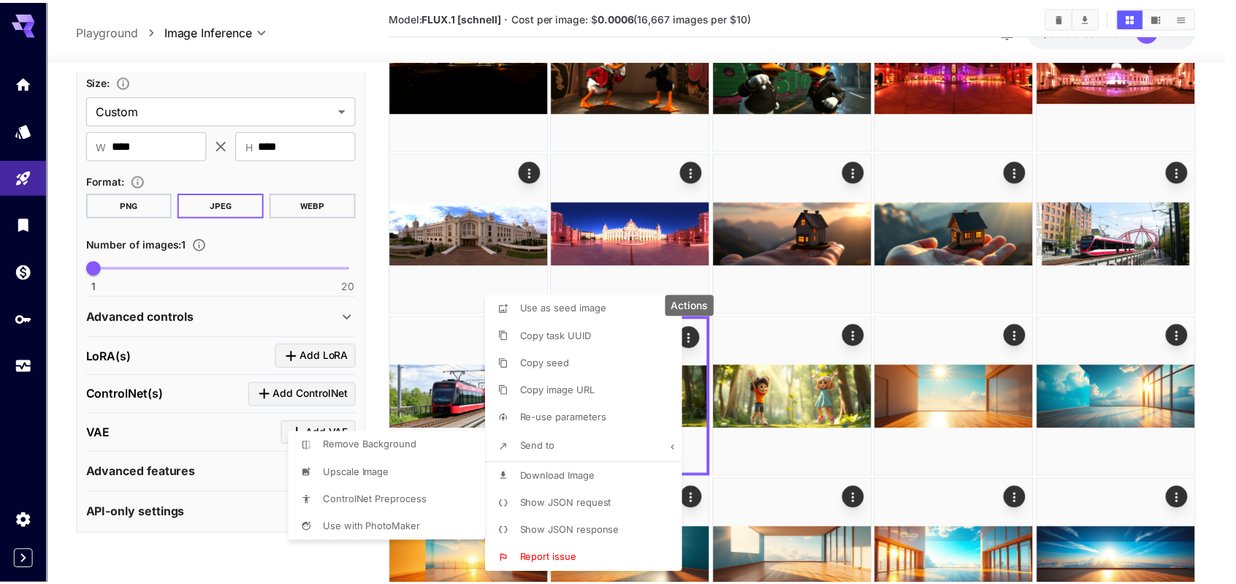
scroll to position [24, 0]
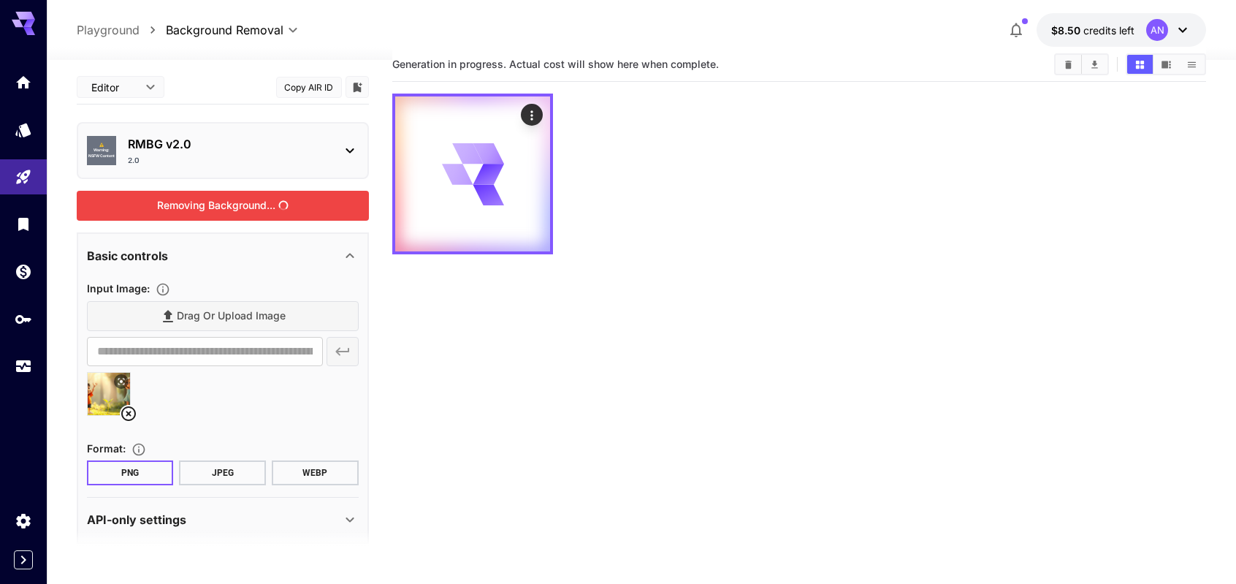
click at [296, 211] on div "Removing Background..." at bounding box center [223, 206] width 292 height 30
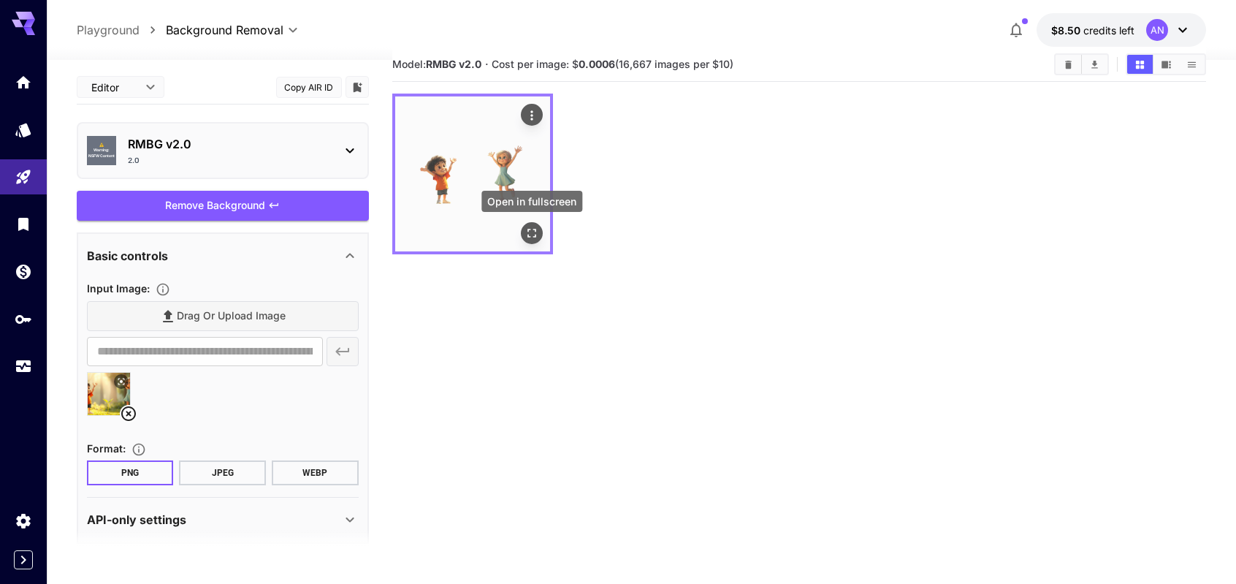
click at [535, 231] on icon "Open in fullscreen" at bounding box center [531, 233] width 9 height 9
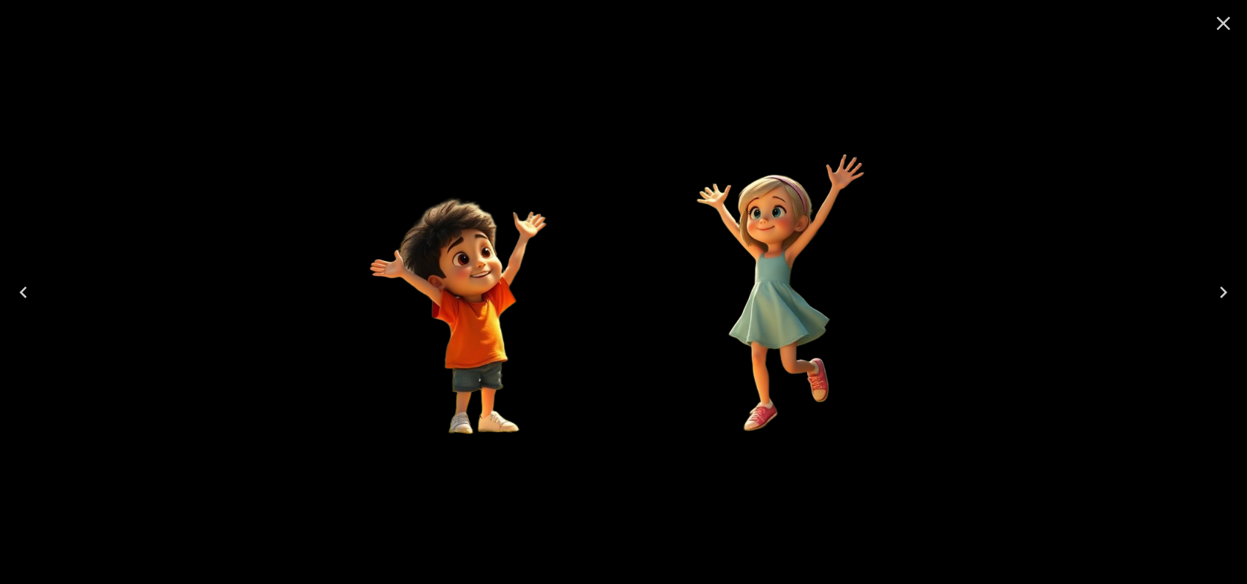
click at [1221, 25] on icon "Close" at bounding box center [1224, 24] width 14 height 14
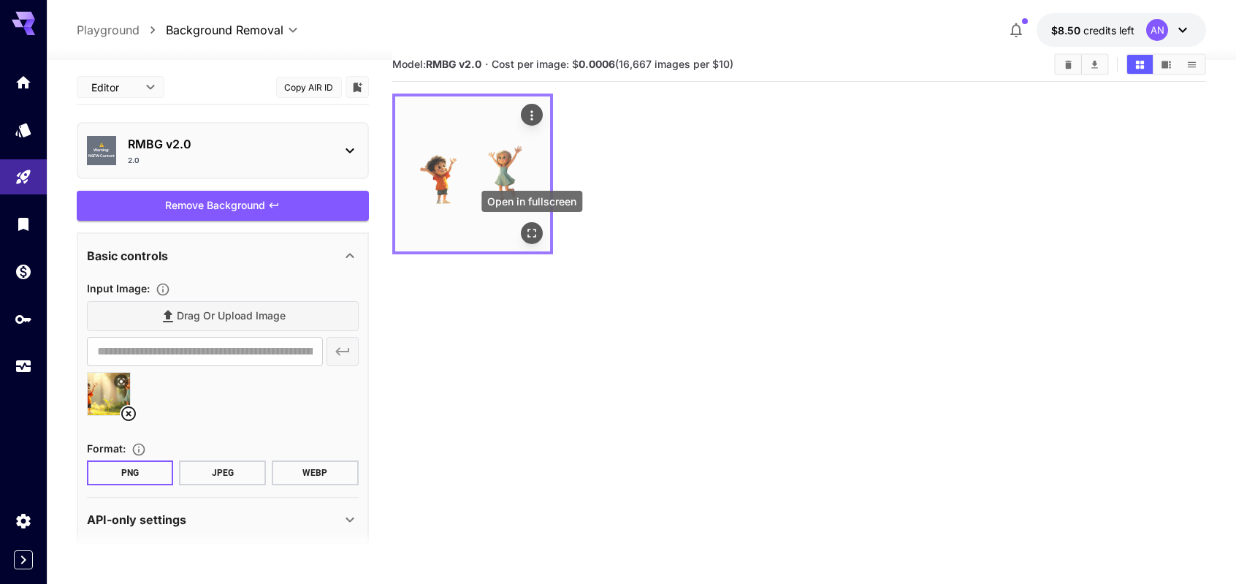
click at [535, 236] on icon "Open in fullscreen" at bounding box center [531, 233] width 9 height 9
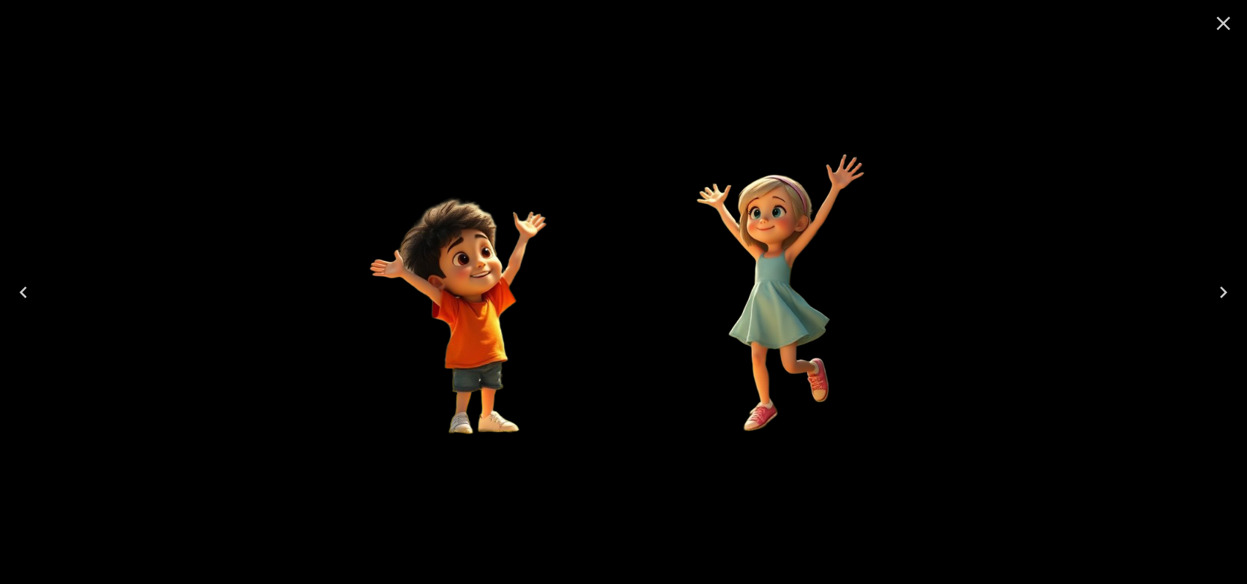
click at [1217, 28] on icon "Close" at bounding box center [1224, 24] width 14 height 14
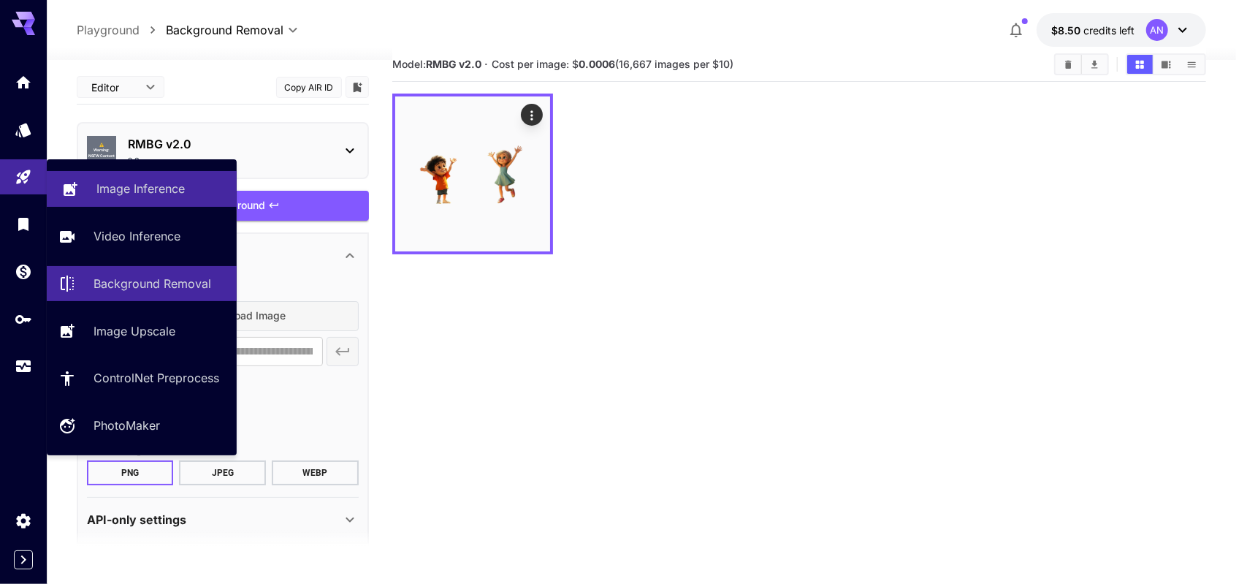
click at [93, 185] on link "Image Inference" at bounding box center [142, 189] width 190 height 36
type input "**********"
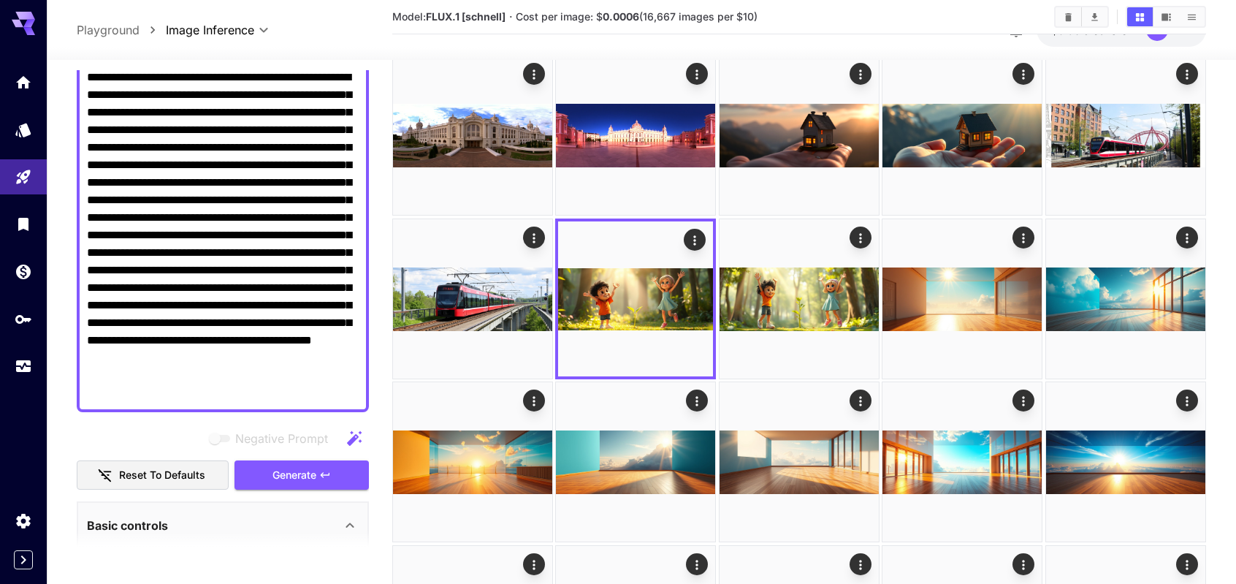
scroll to position [219, 0]
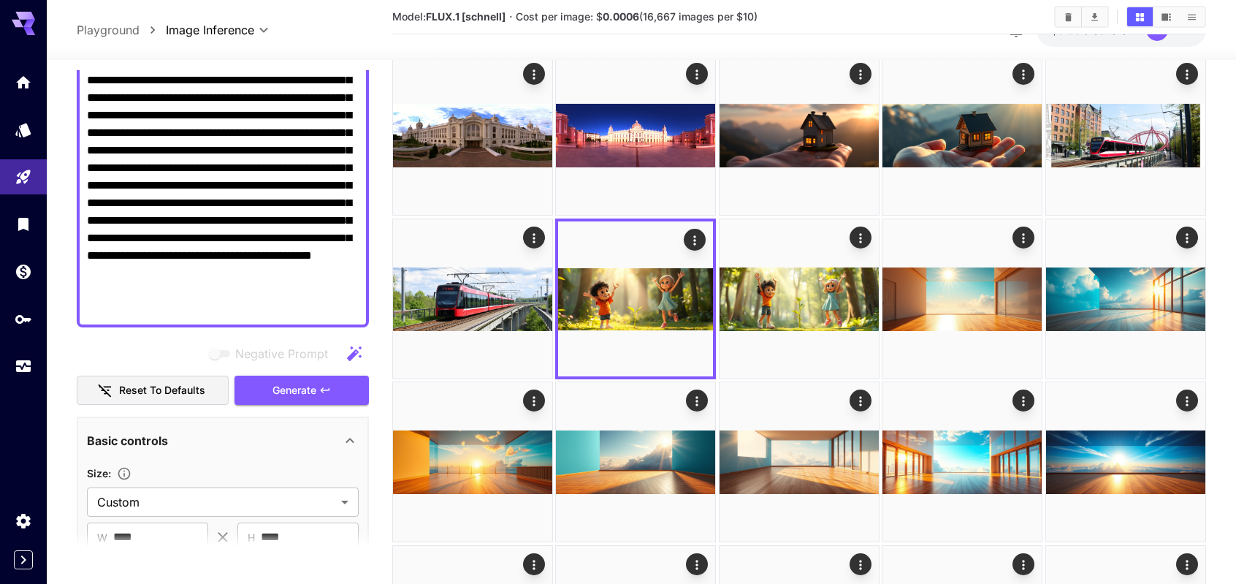
click at [272, 293] on textarea "**********" at bounding box center [223, 150] width 272 height 333
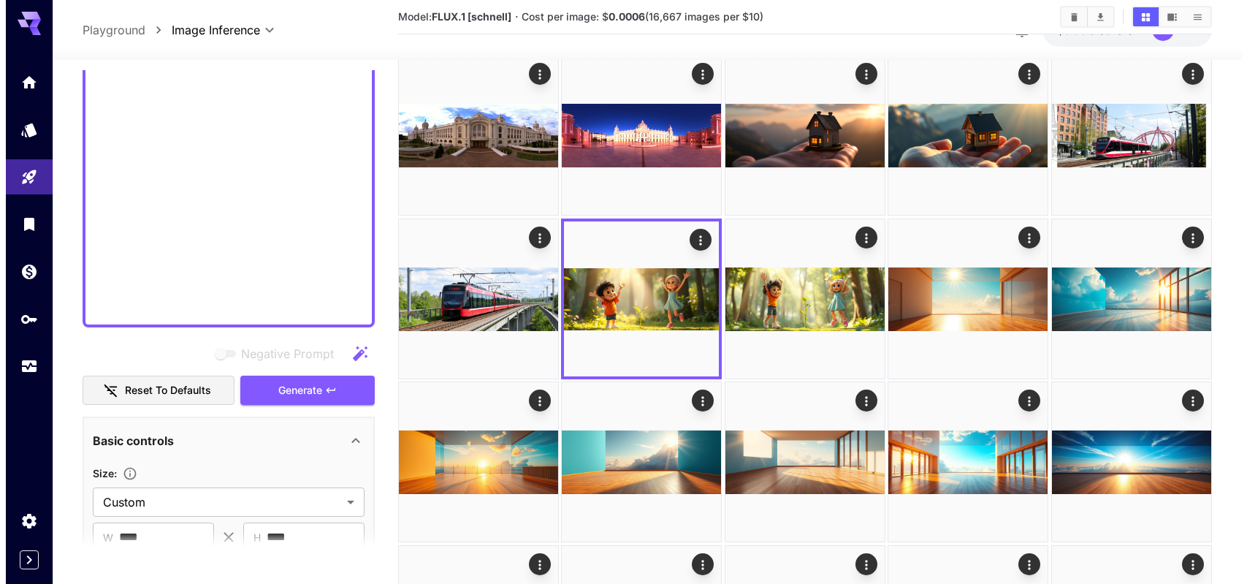
scroll to position [134, 0]
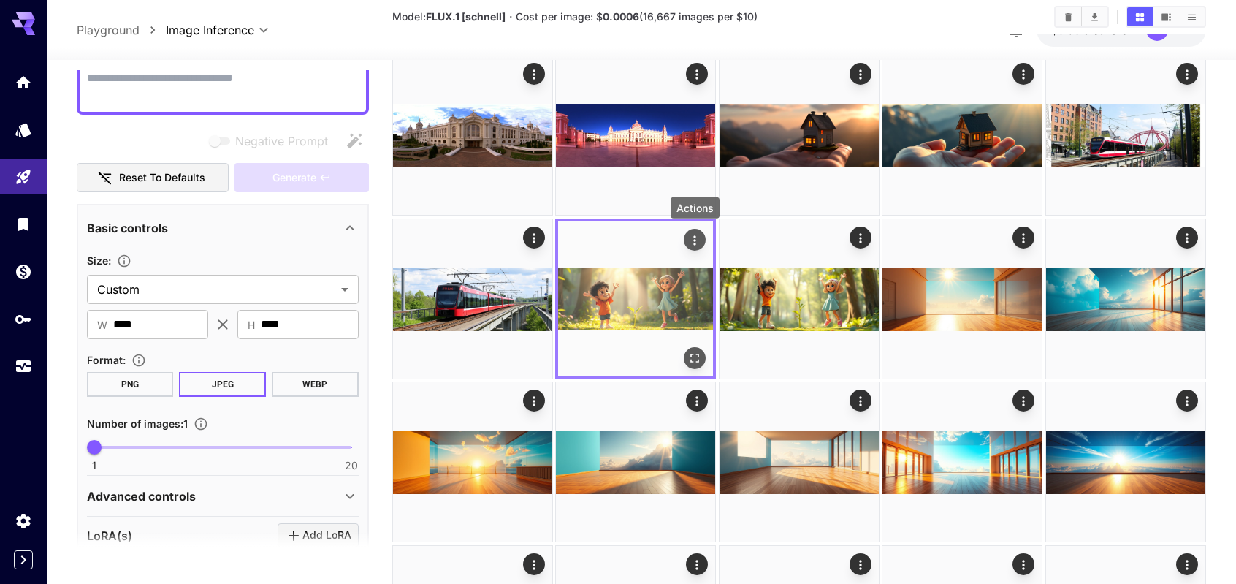
click at [697, 240] on icon "Actions" at bounding box center [695, 239] width 15 height 15
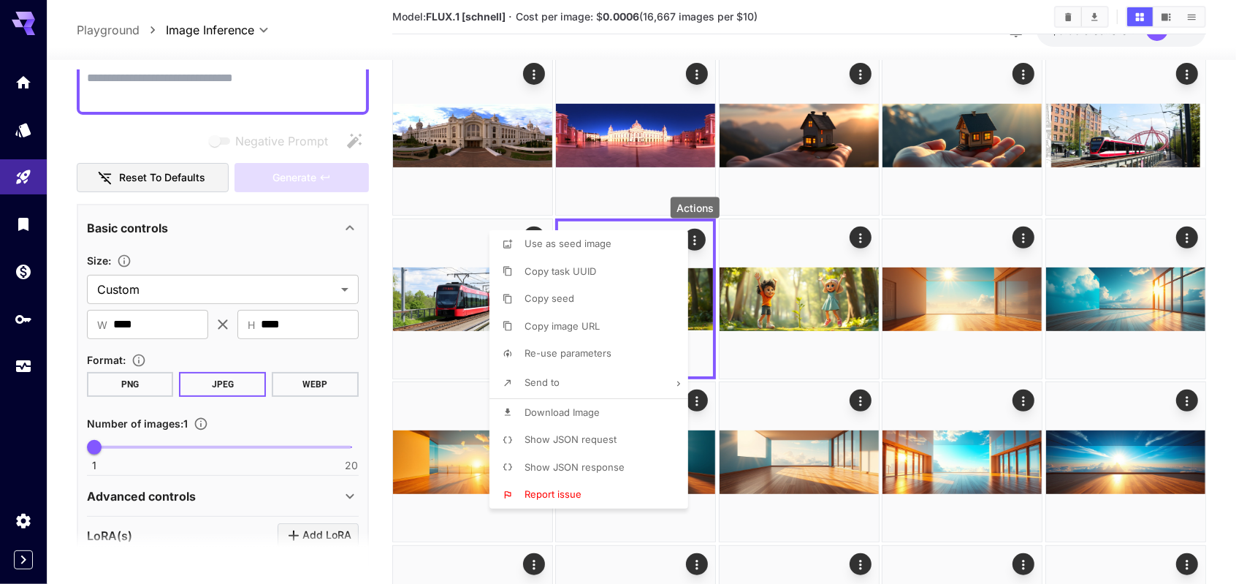
click at [579, 252] on li "Use as seed image" at bounding box center [592, 244] width 207 height 28
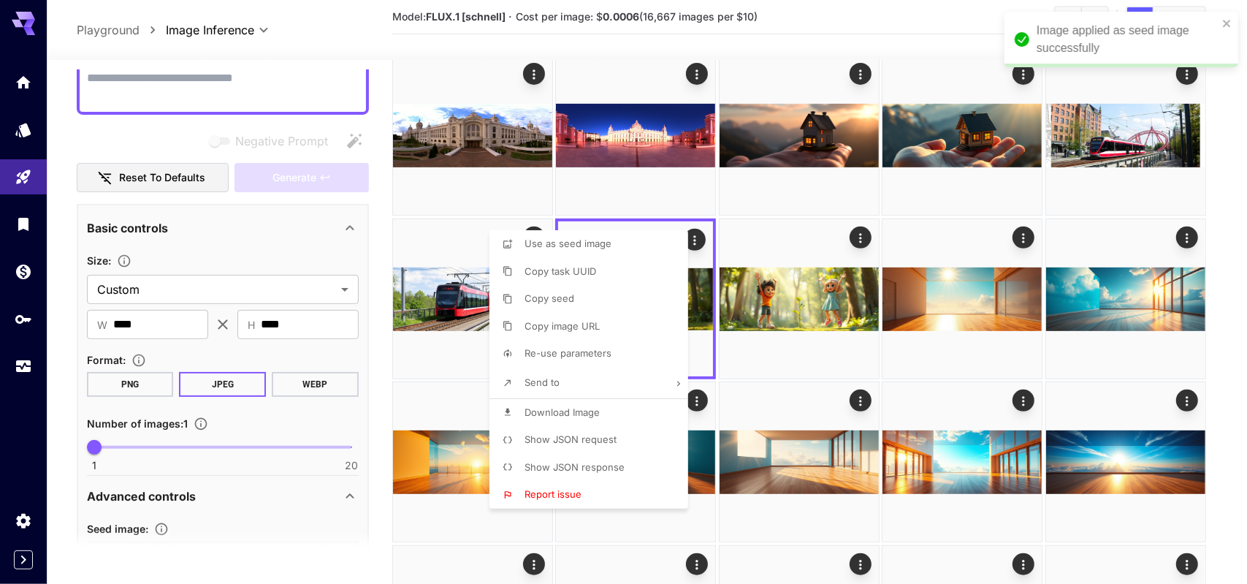
type input "**********"
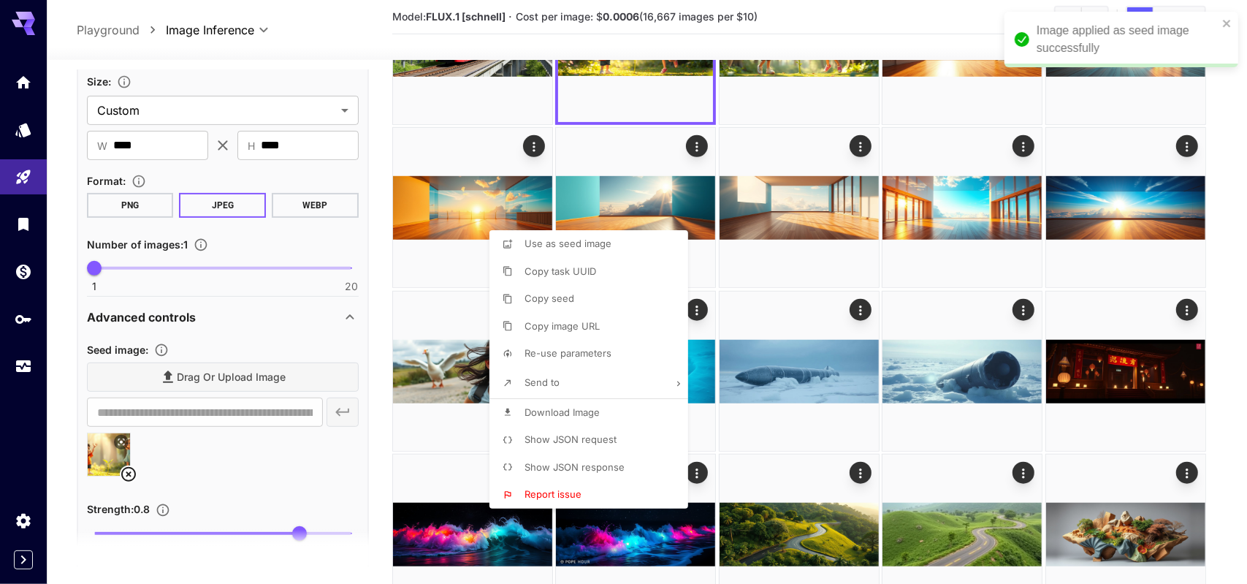
scroll to position [687, 0]
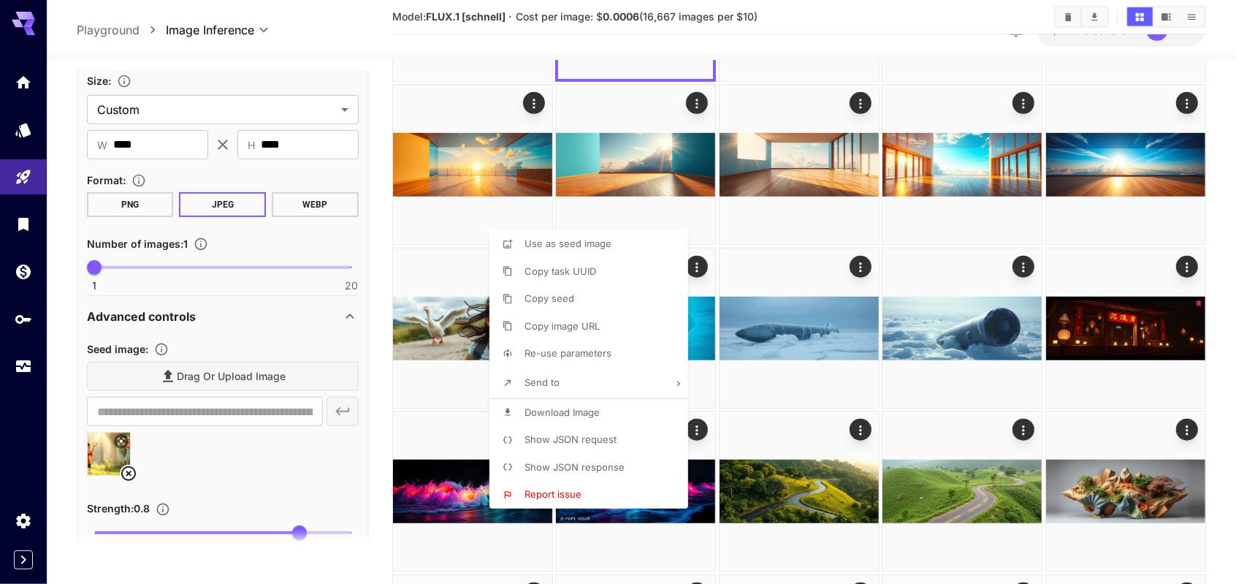
click at [383, 220] on div at bounding box center [623, 292] width 1247 height 584
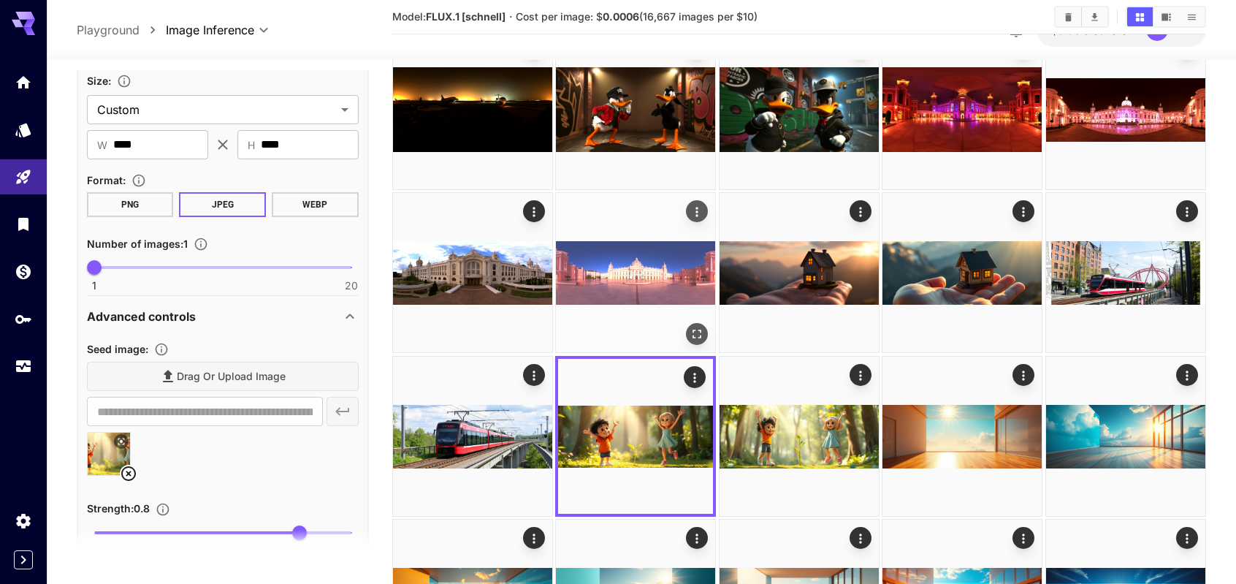
scroll to position [365, 0]
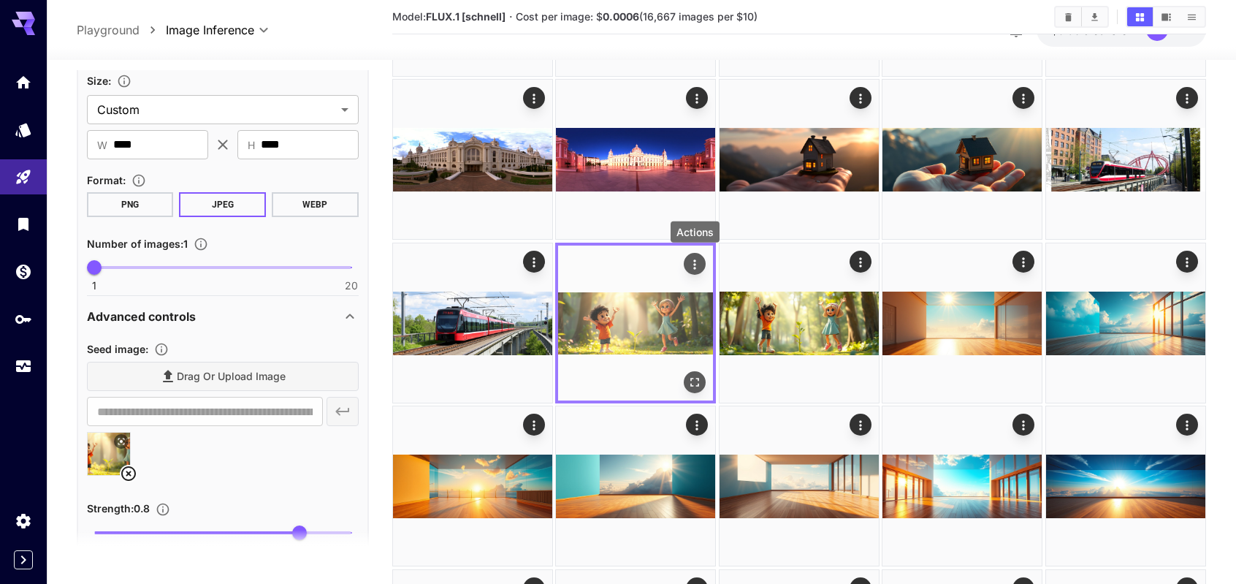
click at [692, 263] on icon "Actions" at bounding box center [695, 263] width 15 height 15
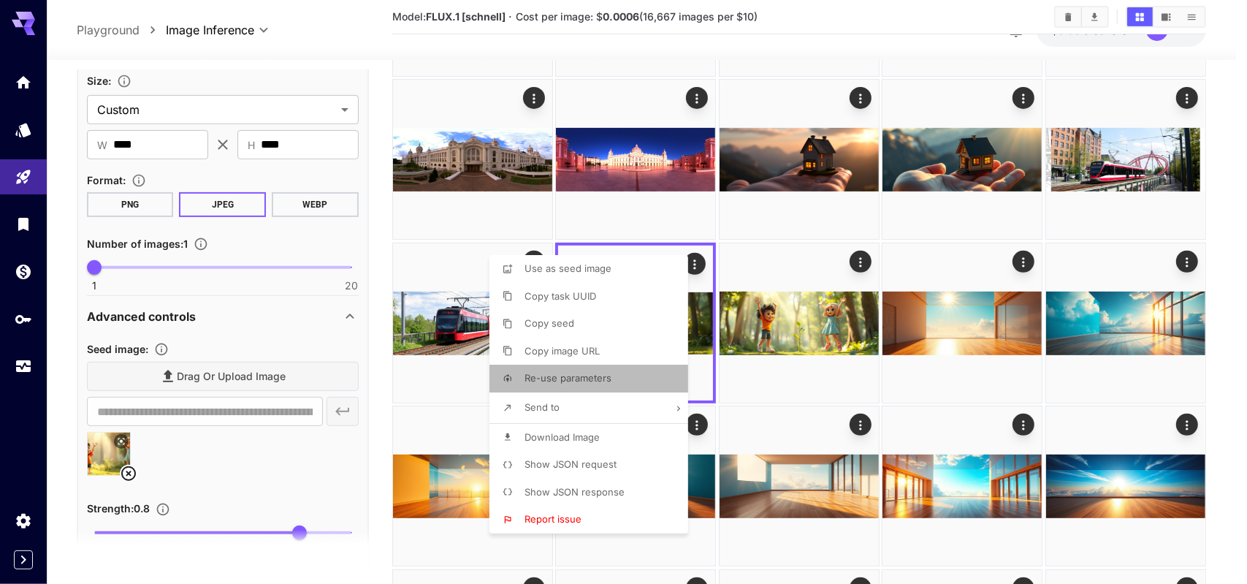
click at [572, 373] on span "Re-use parameters" at bounding box center [567, 378] width 87 height 12
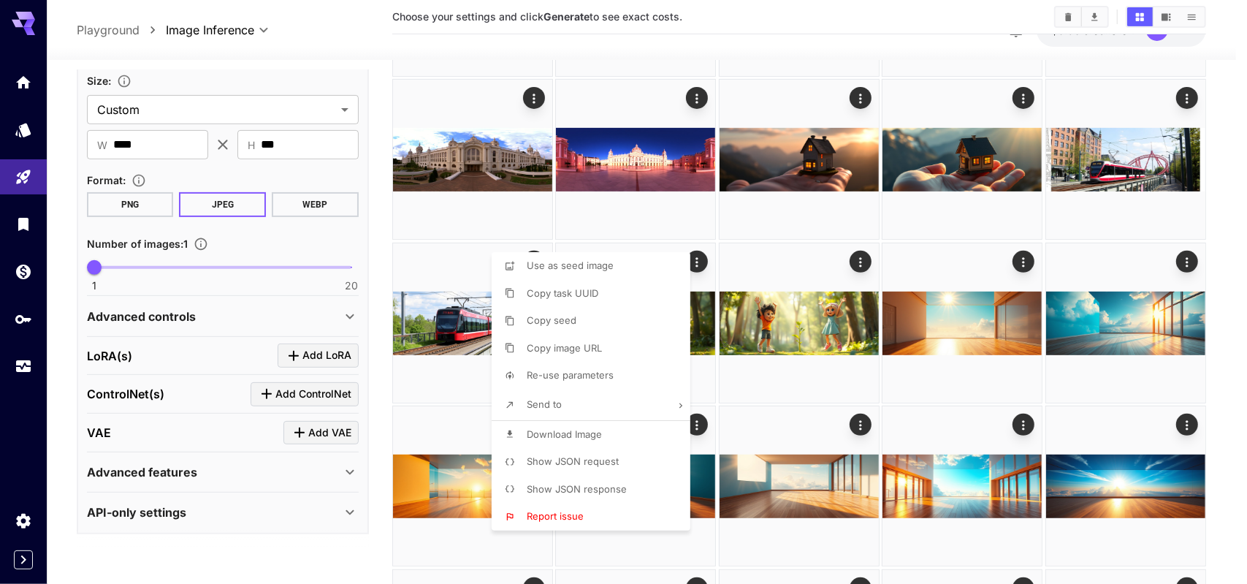
type textarea "**********"
type input "*******"
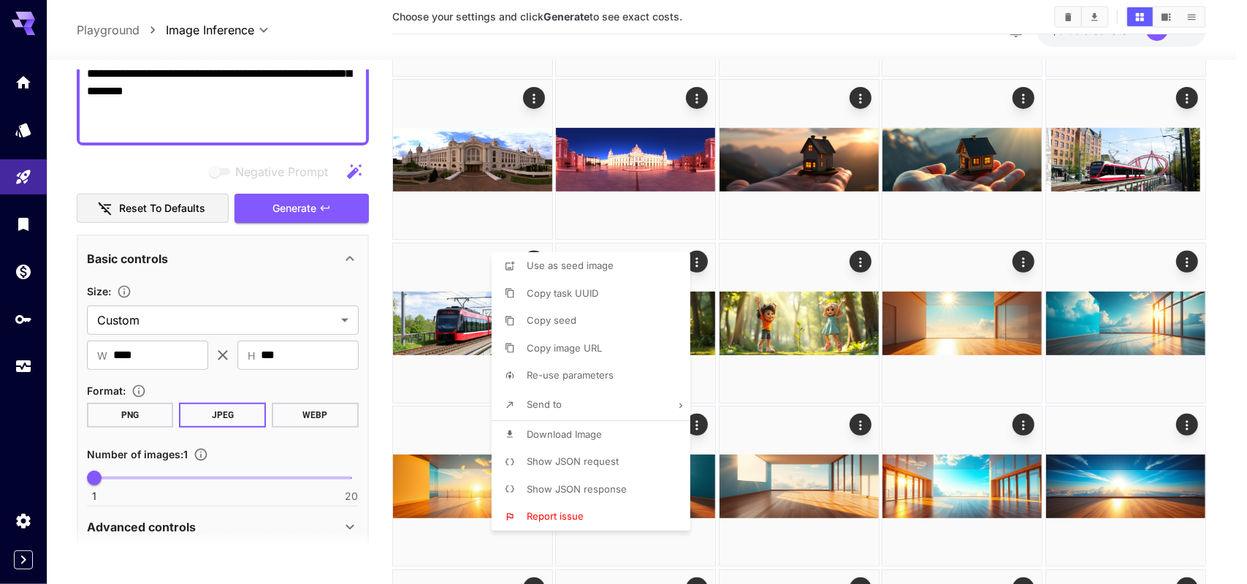
click at [378, 275] on div at bounding box center [623, 292] width 1247 height 584
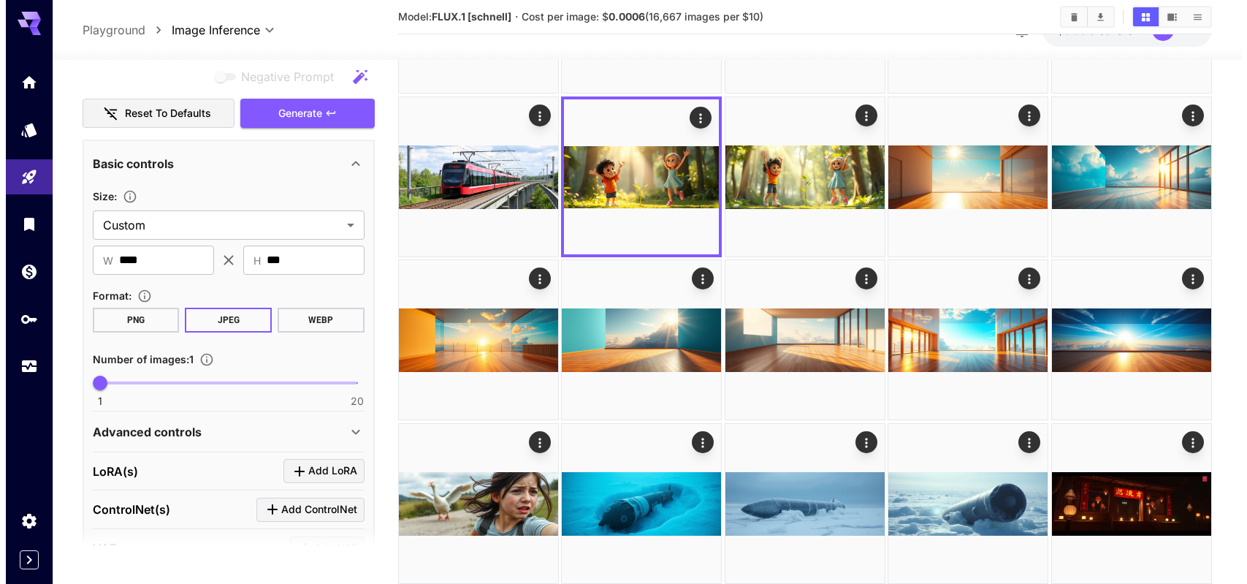
scroll to position [343, 0]
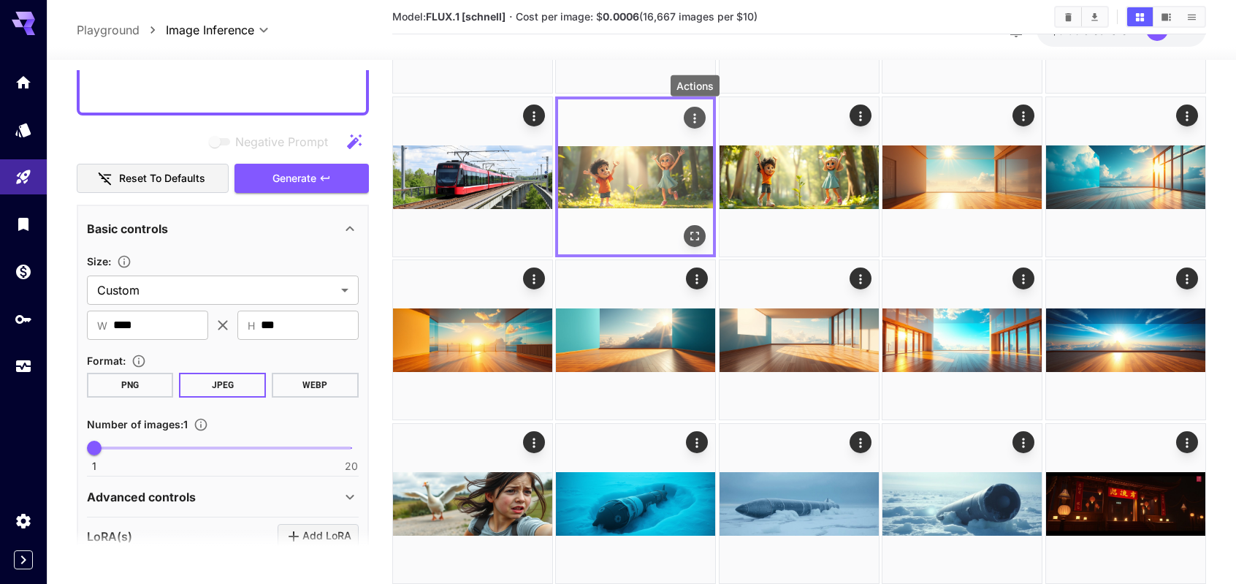
click at [695, 123] on icon "Actions" at bounding box center [695, 117] width 15 height 15
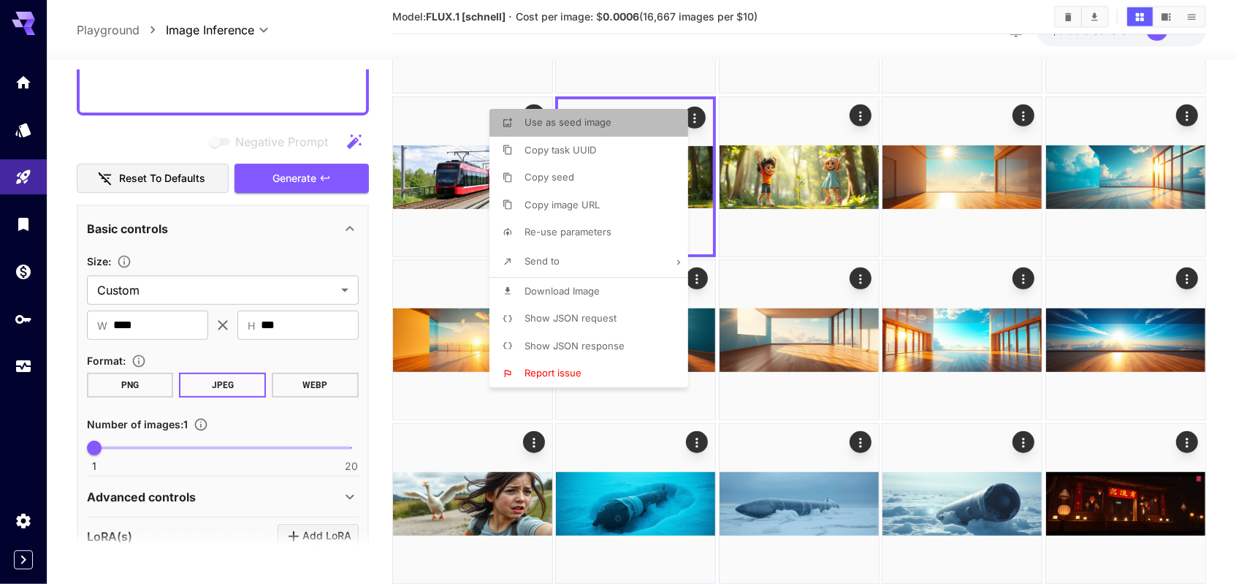
click at [579, 127] on span "Use as seed image" at bounding box center [567, 122] width 87 height 12
type input "**********"
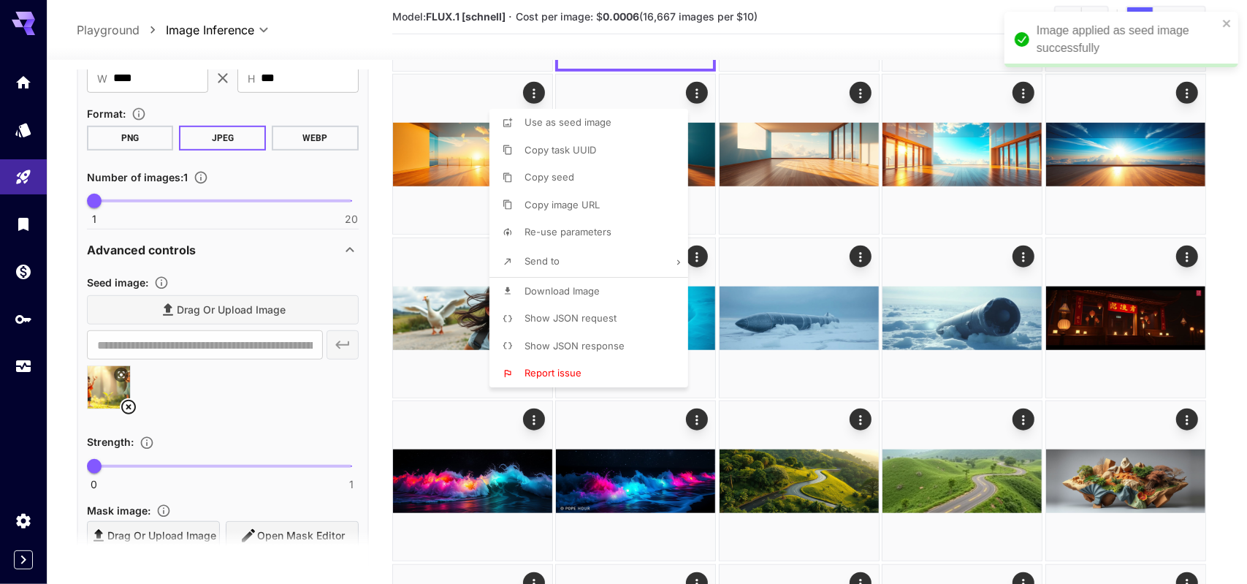
scroll to position [635, 0]
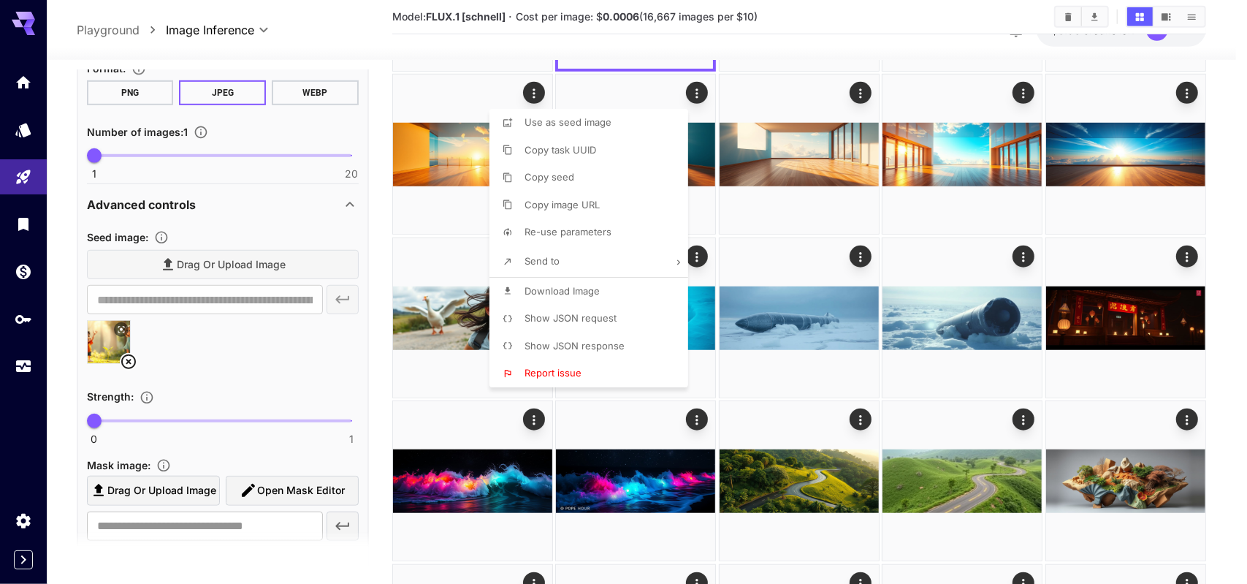
click at [383, 242] on div at bounding box center [623, 292] width 1247 height 584
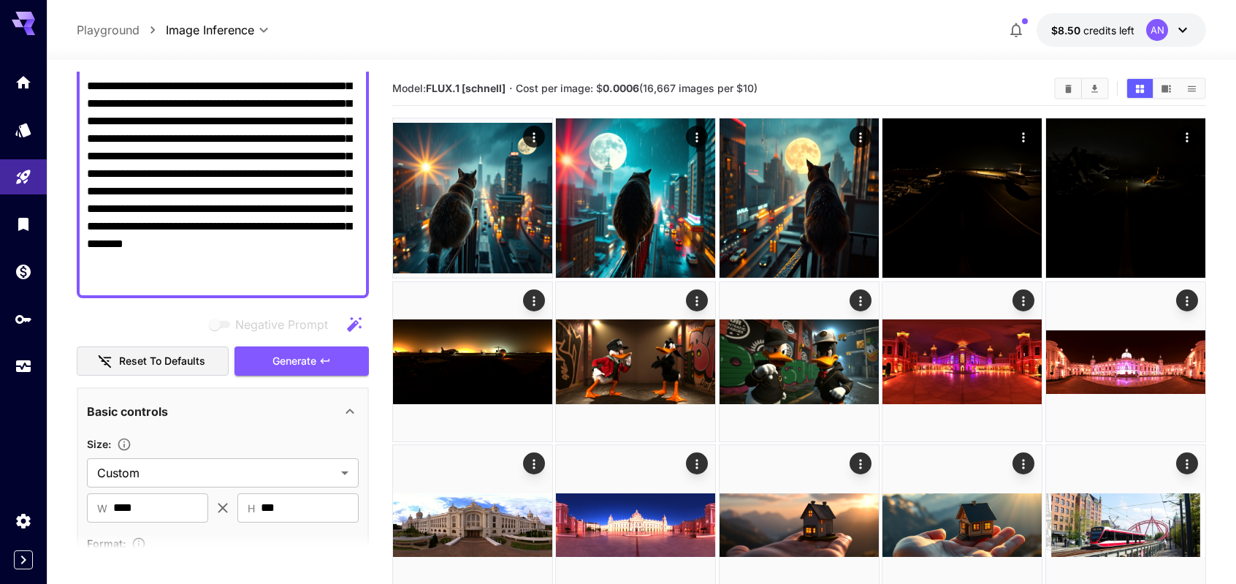
scroll to position [219, 0]
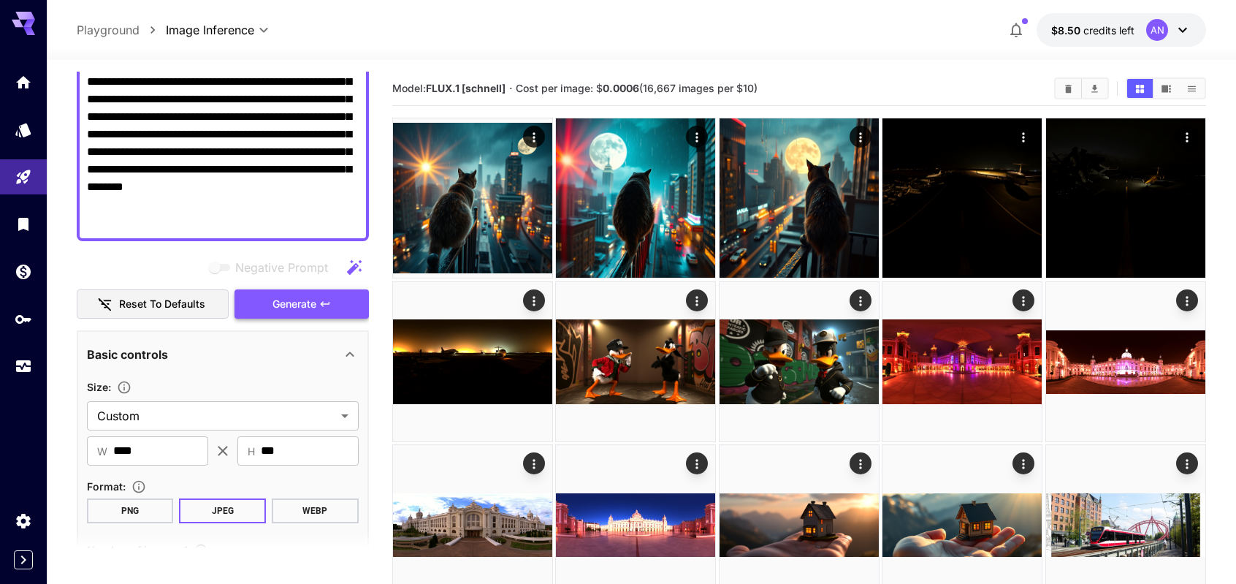
click at [291, 299] on span "Generate" at bounding box center [294, 304] width 44 height 18
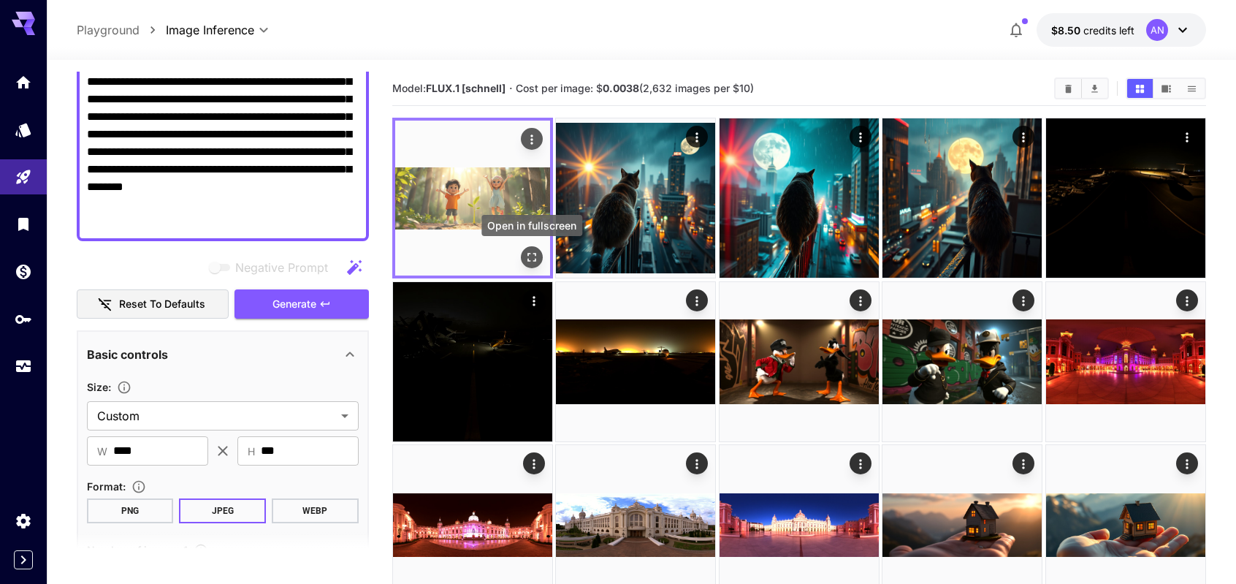
click at [535, 253] on icon "Open in fullscreen" at bounding box center [531, 257] width 9 height 9
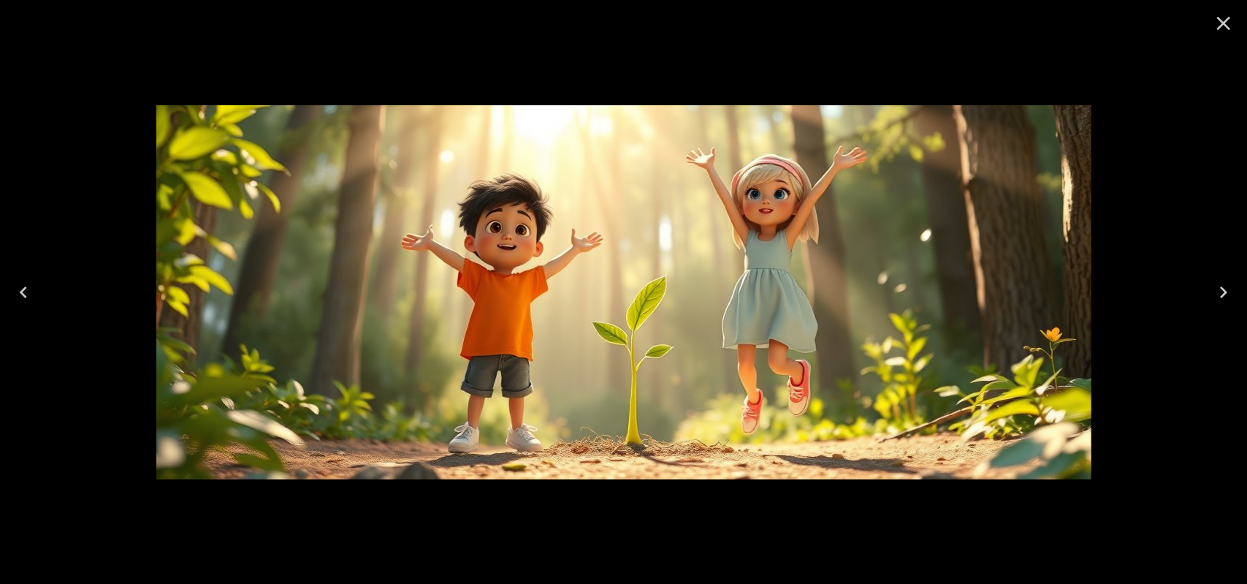
click at [1218, 23] on icon "Close" at bounding box center [1223, 23] width 23 height 23
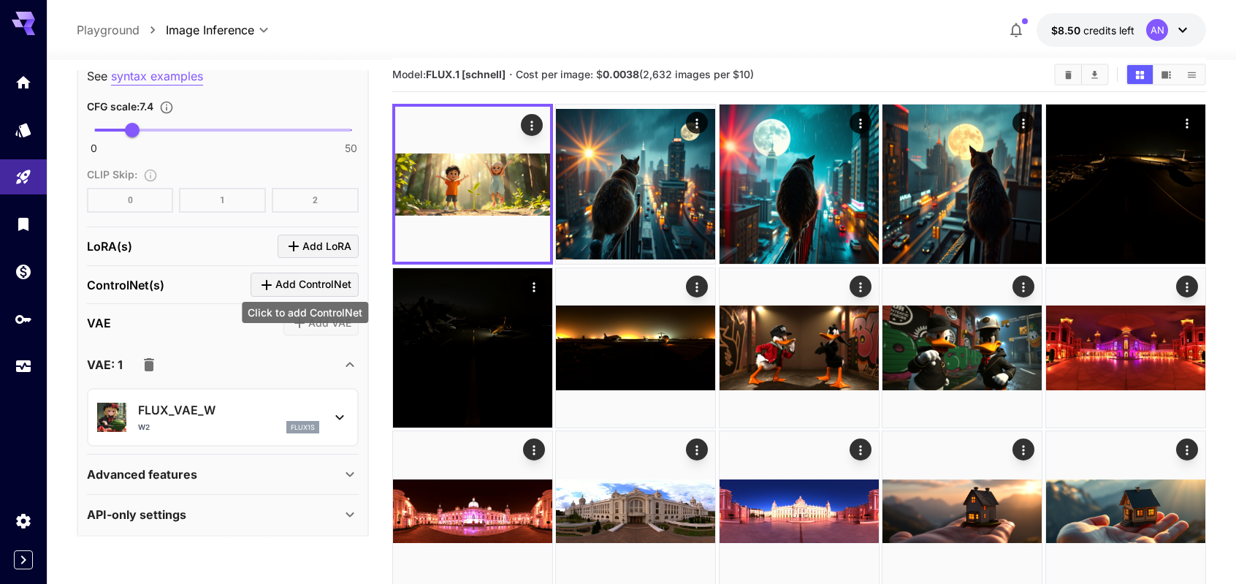
scroll to position [0, 0]
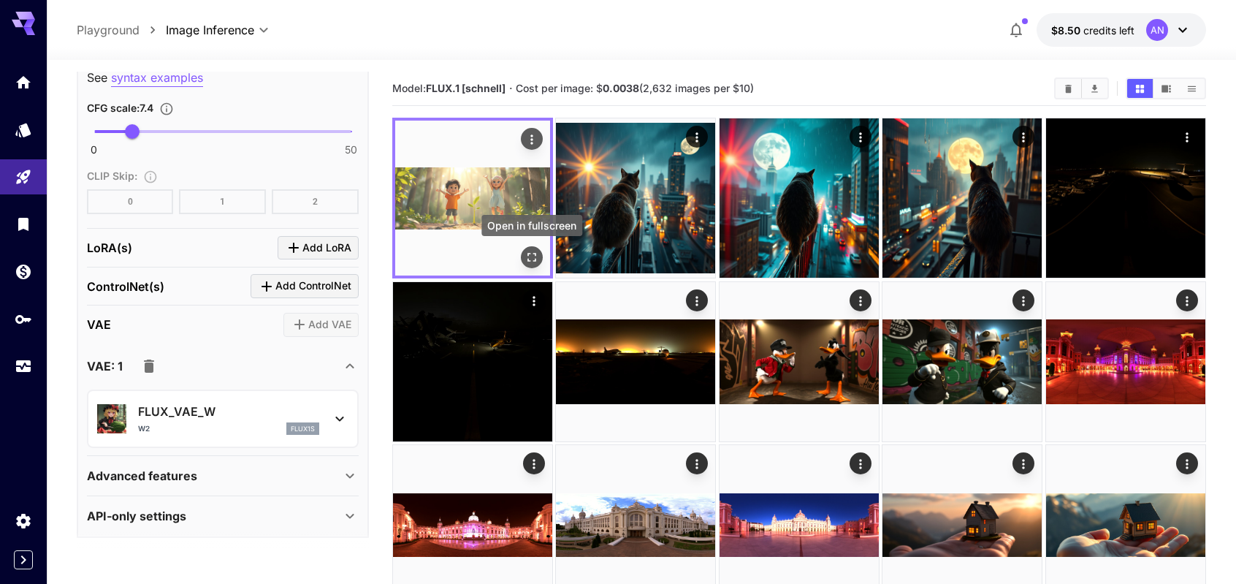
click at [530, 256] on icon "Open in fullscreen" at bounding box center [531, 257] width 15 height 15
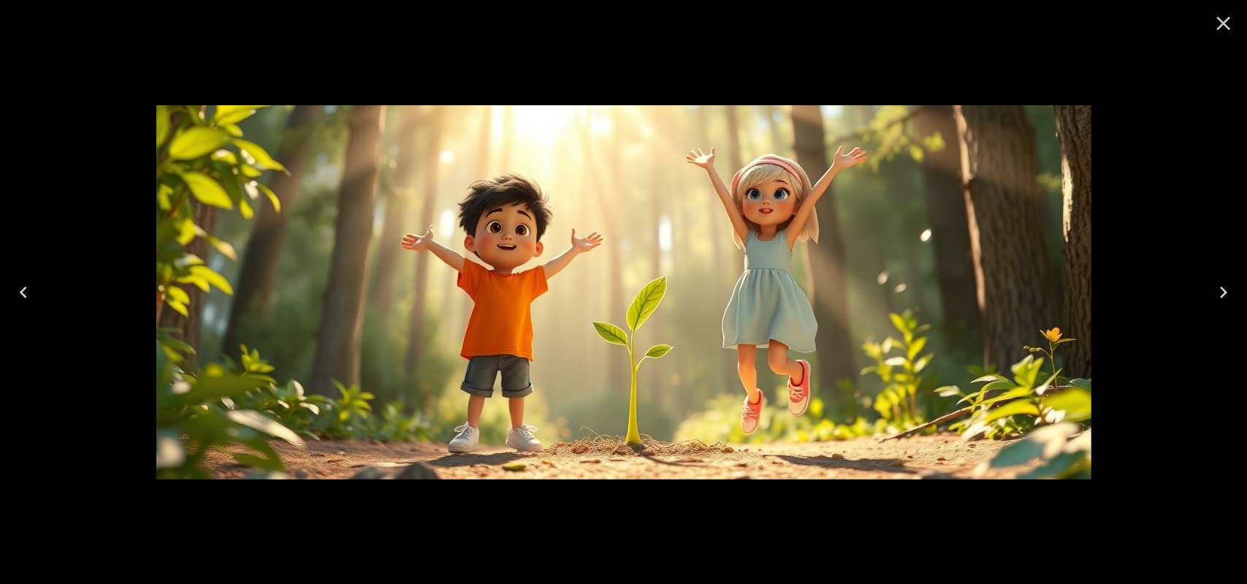
click at [1224, 20] on icon "Close" at bounding box center [1223, 23] width 23 height 23
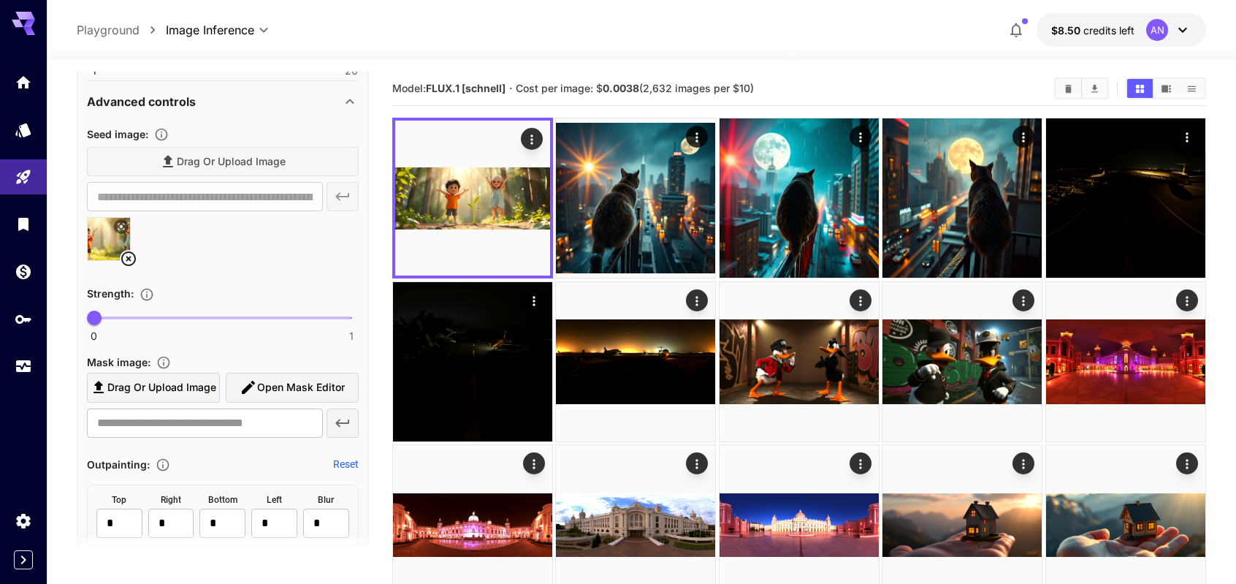
scroll to position [678, 0]
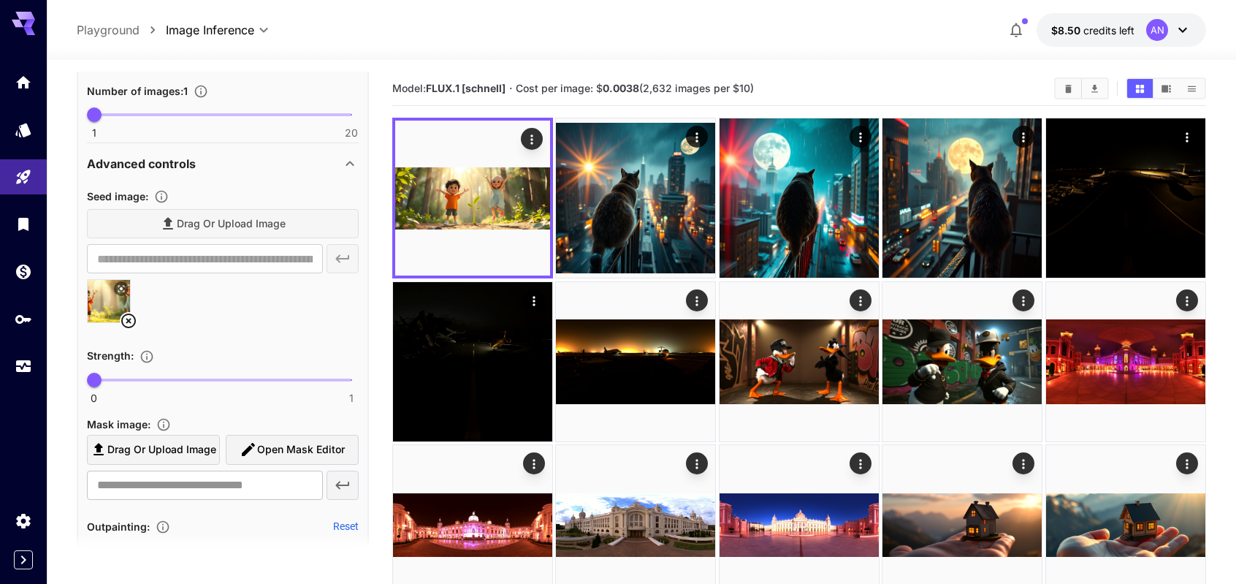
click at [130, 318] on icon at bounding box center [128, 320] width 15 height 15
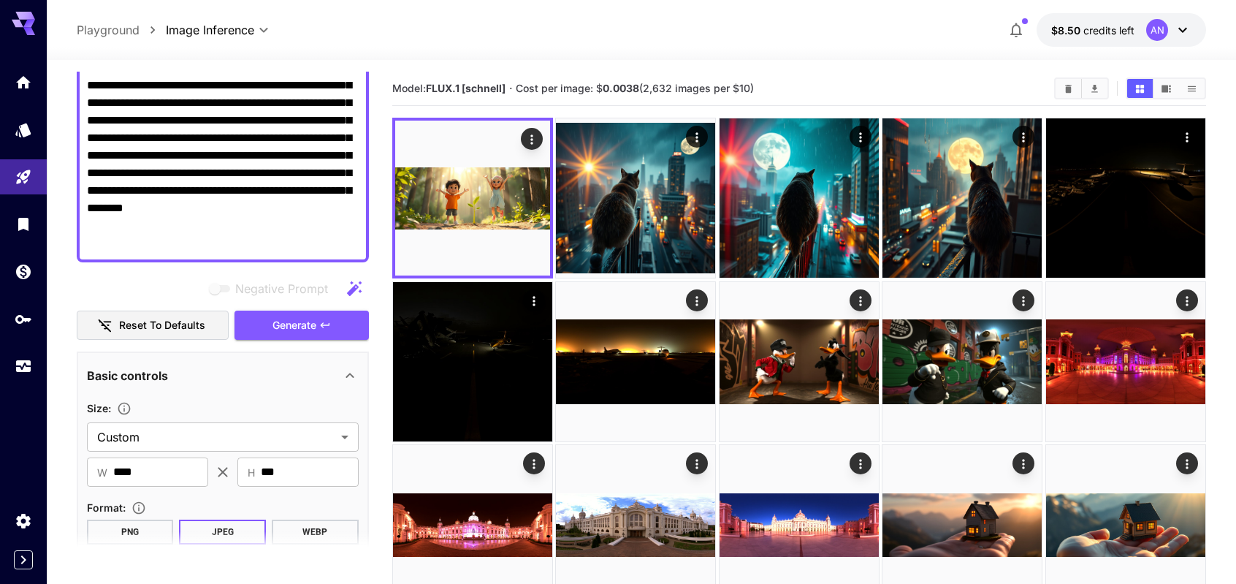
scroll to position [219, 0]
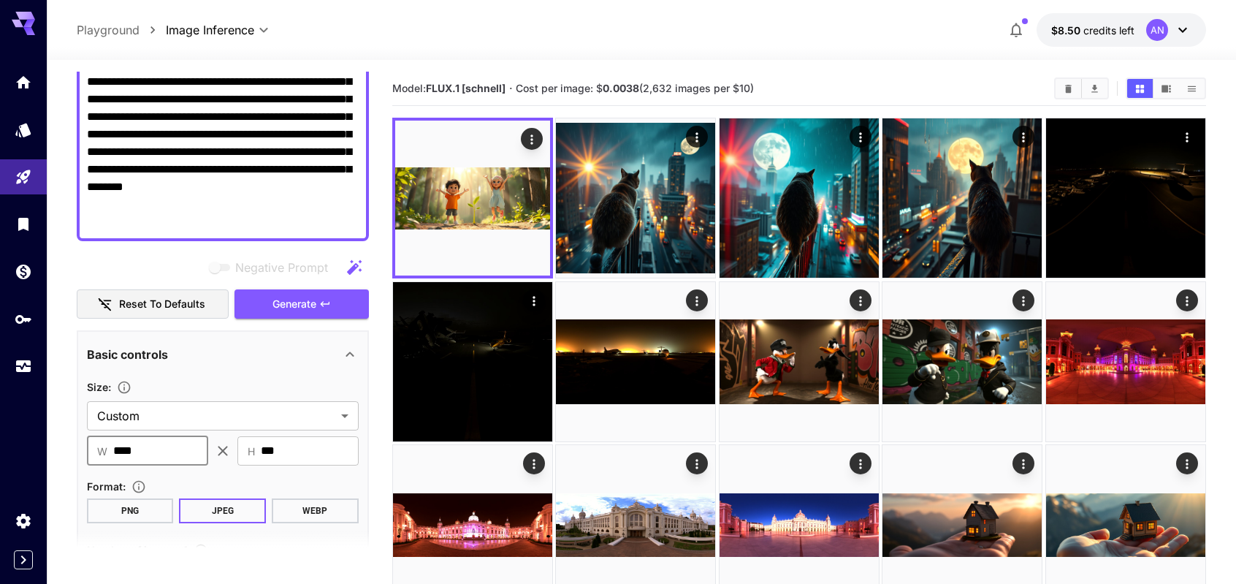
drag, startPoint x: 150, startPoint y: 451, endPoint x: 55, endPoint y: 451, distance: 95.0
drag, startPoint x: 288, startPoint y: 449, endPoint x: 140, endPoint y: 448, distance: 147.6
click at [142, 448] on div "​ W **** ​ ​ H *** ​" at bounding box center [223, 450] width 272 height 29
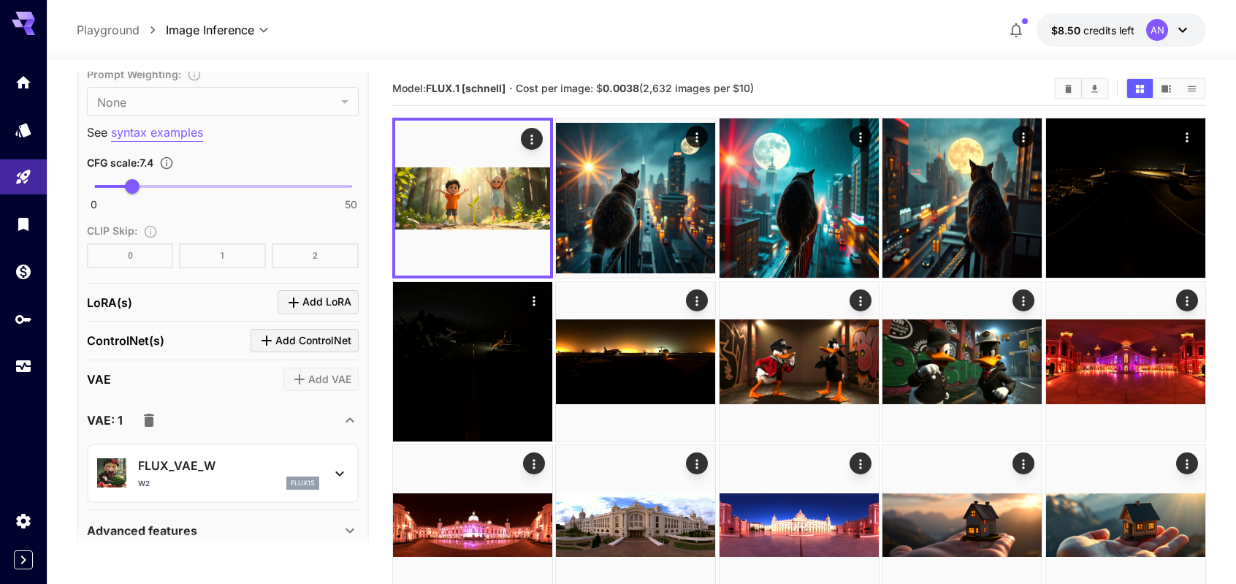
scroll to position [1315, 0]
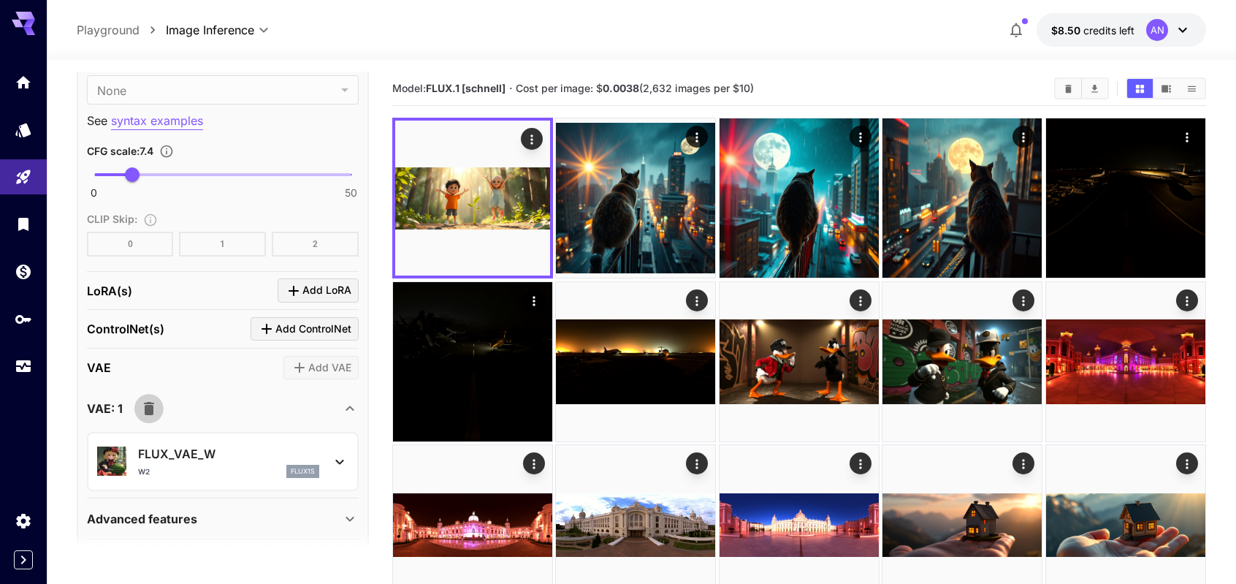
click at [149, 402] on icon "button" at bounding box center [149, 408] width 10 height 13
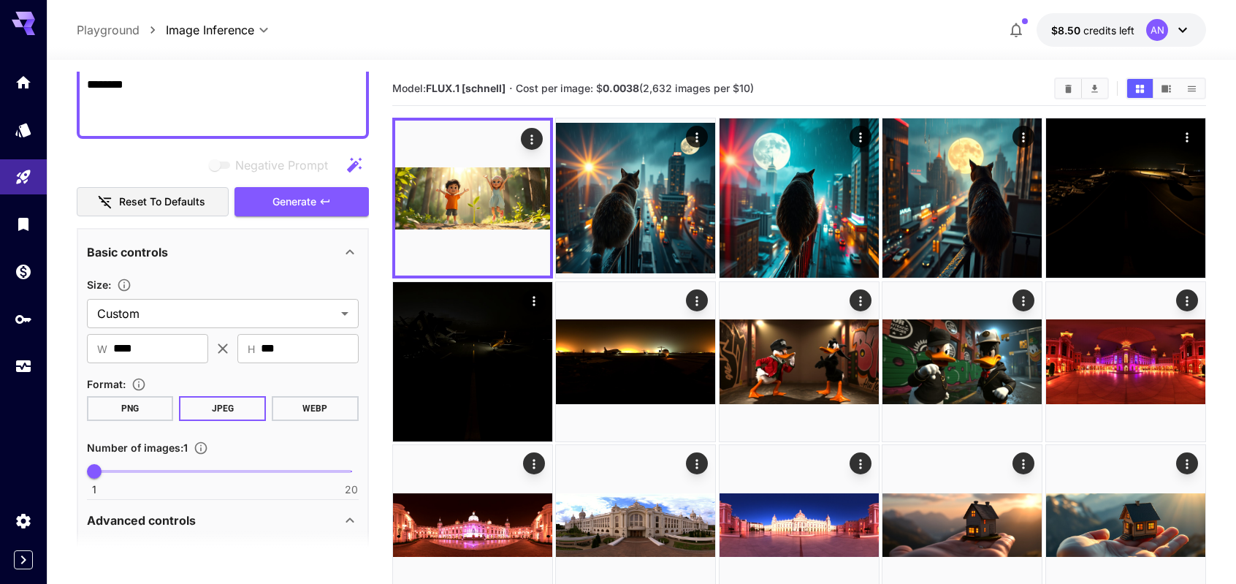
scroll to position [224, 0]
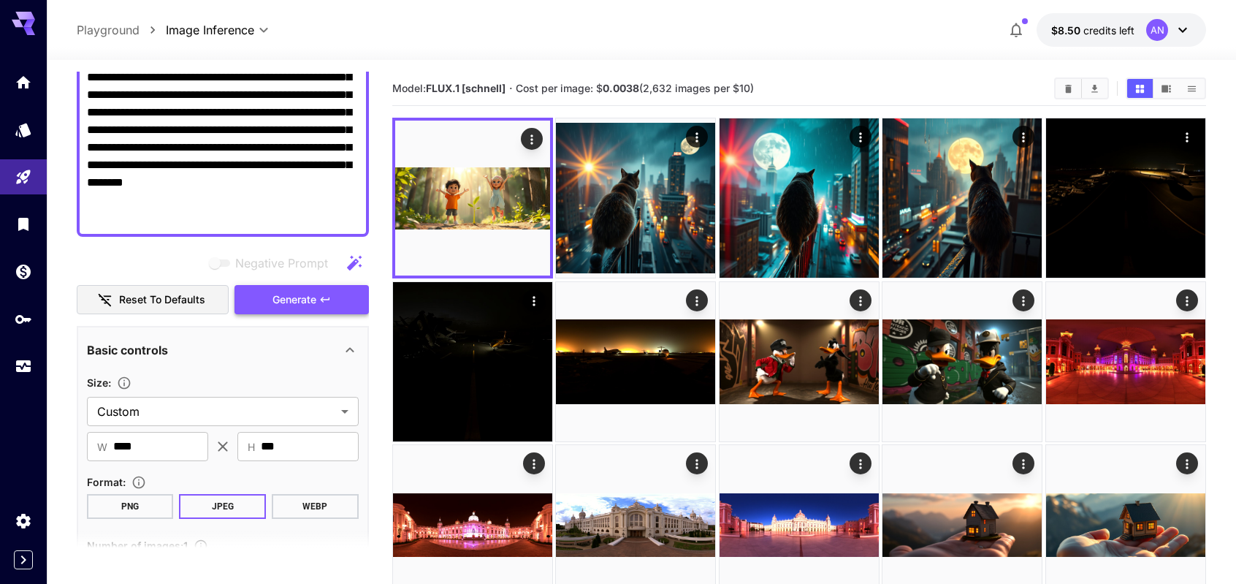
click at [297, 299] on span "Generate" at bounding box center [294, 300] width 44 height 18
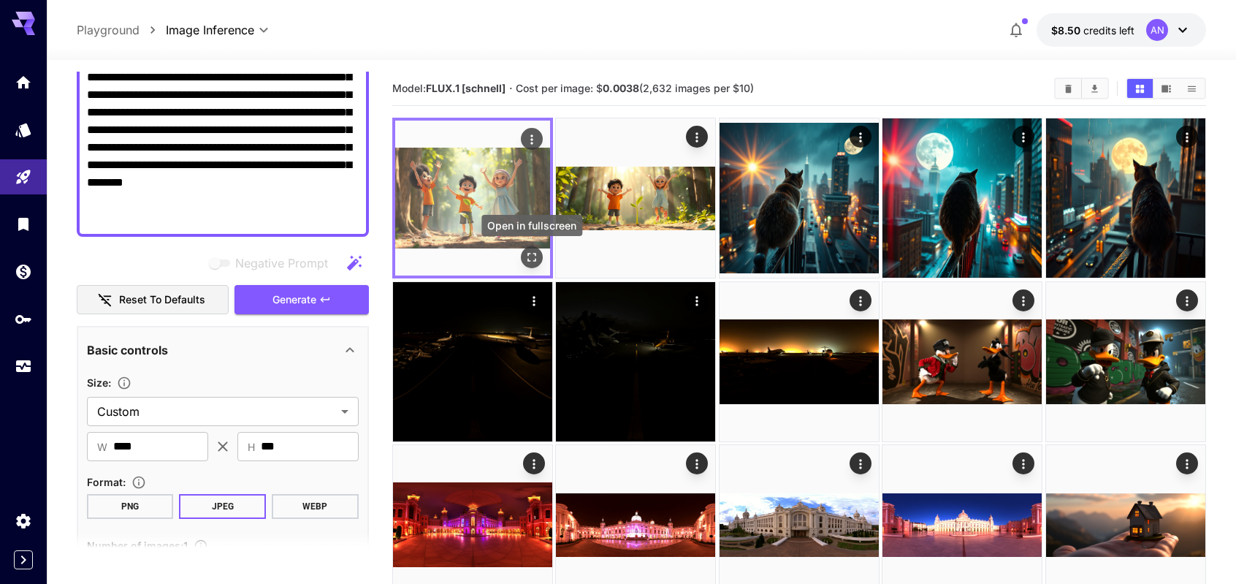
click at [530, 259] on icon "Open in fullscreen" at bounding box center [531, 257] width 15 height 15
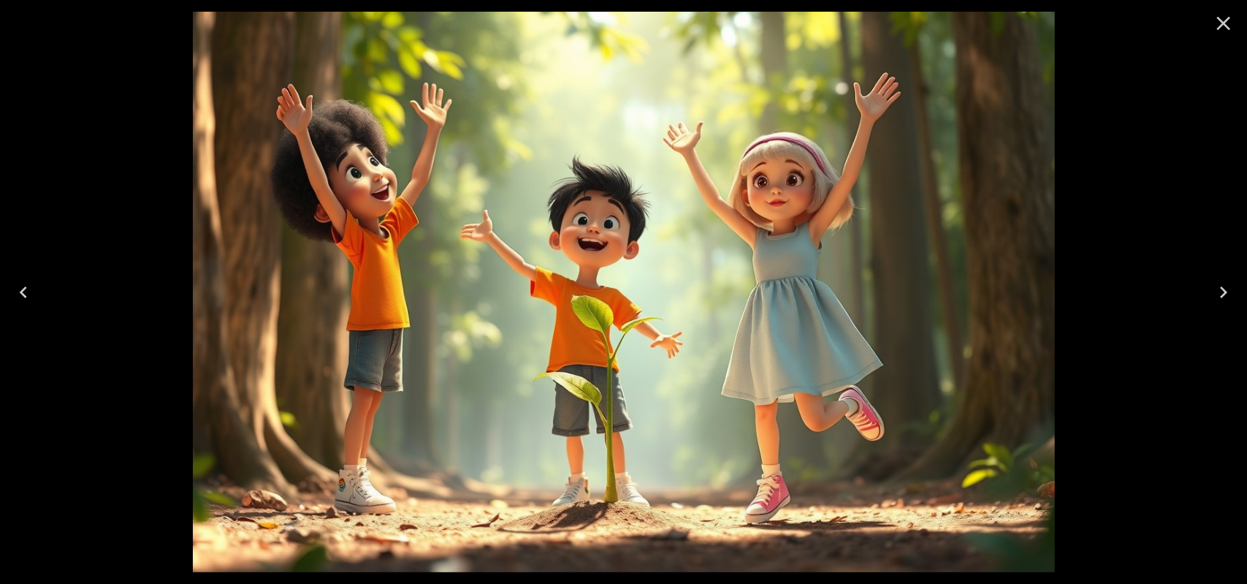
click at [1221, 24] on icon "Close" at bounding box center [1224, 24] width 14 height 14
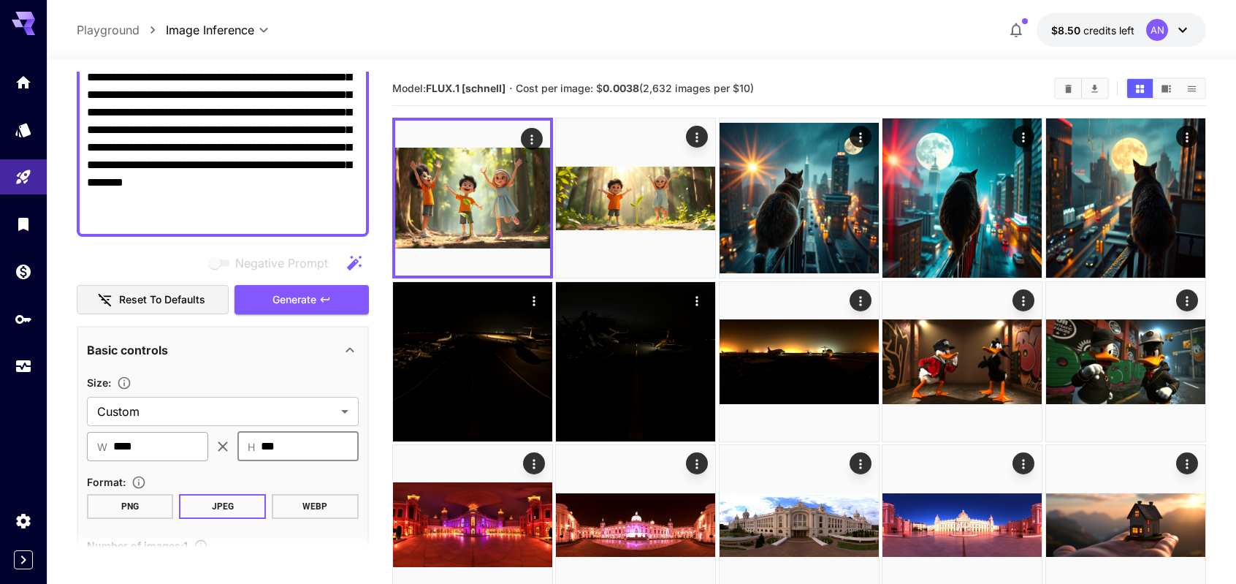
drag, startPoint x: 308, startPoint y: 447, endPoint x: 165, endPoint y: 435, distance: 143.6
click at [181, 438] on div "​ W **** ​ ​ H *** ​" at bounding box center [223, 446] width 272 height 29
click at [302, 443] on input "***" at bounding box center [310, 446] width 98 height 29
drag, startPoint x: 304, startPoint y: 443, endPoint x: 232, endPoint y: 444, distance: 71.6
click at [232, 444] on div "​ W **** ​ ​ H *** ​" at bounding box center [223, 446] width 272 height 29
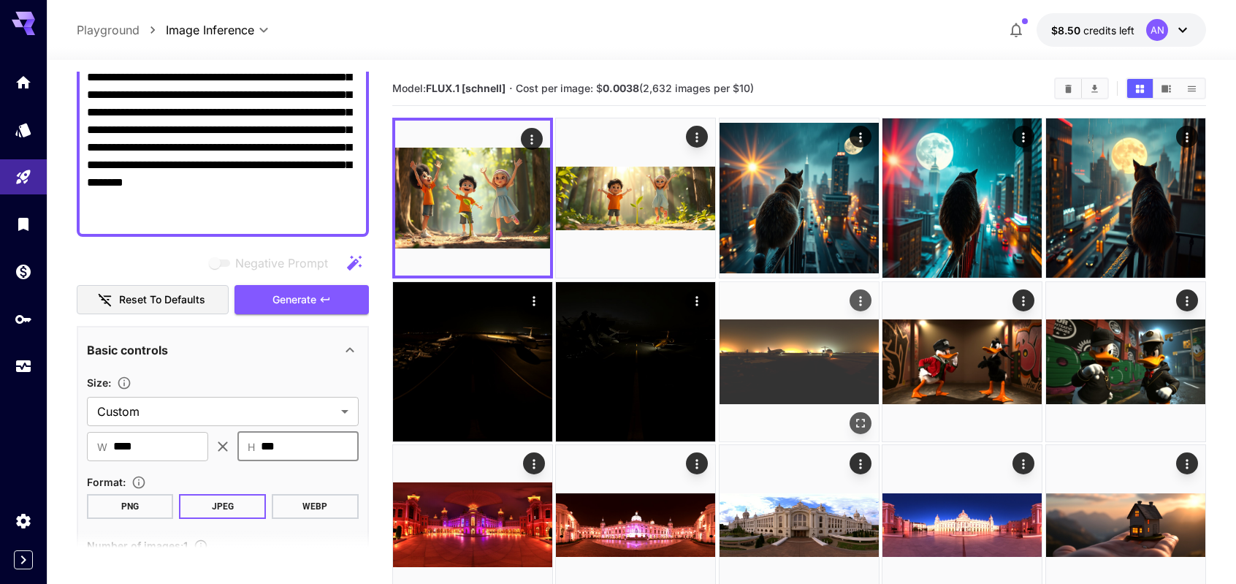
type input "***"
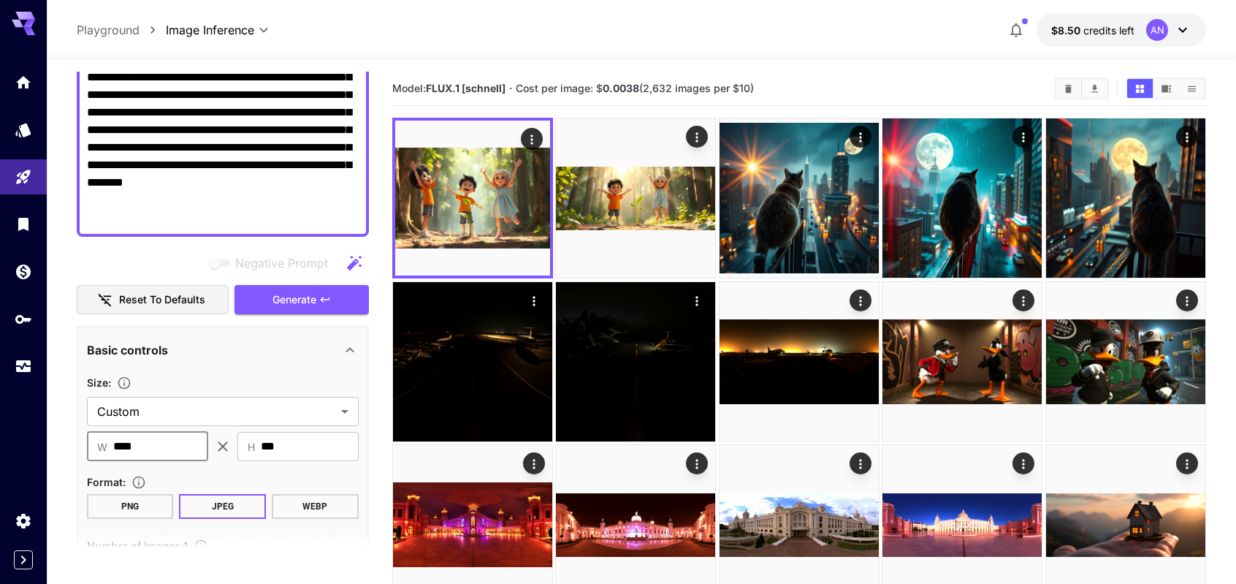
drag, startPoint x: 163, startPoint y: 444, endPoint x: 86, endPoint y: 448, distance: 76.8
type input "****"
